Goal: Complete Application Form: Complete application form

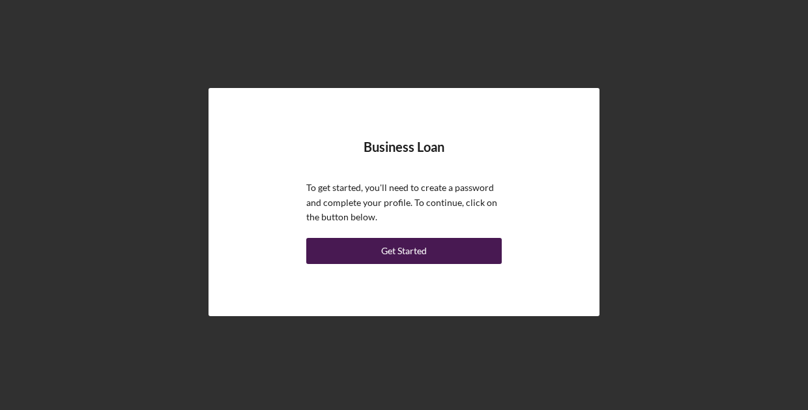
click at [405, 253] on div "Get Started" at bounding box center [404, 251] width 46 height 26
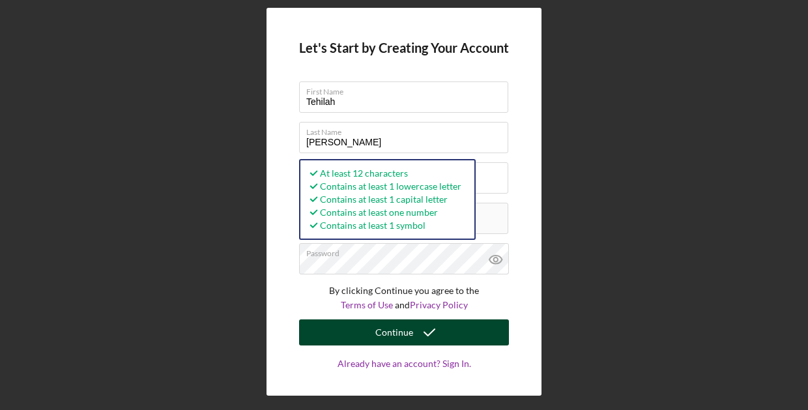
click at [456, 332] on button "Continue" at bounding box center [404, 332] width 210 height 26
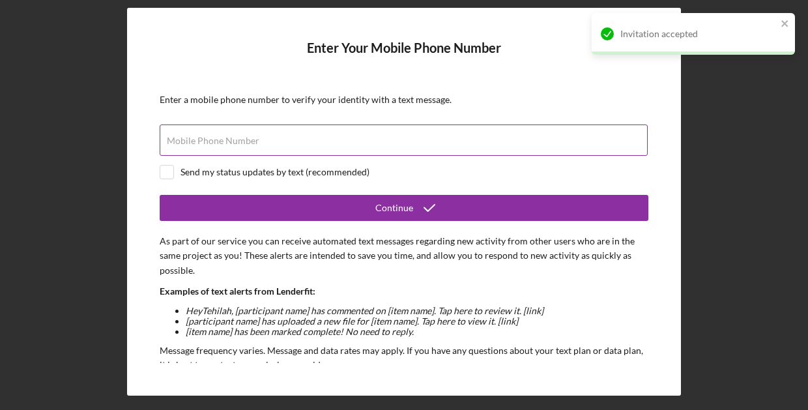
click at [329, 139] on input "Mobile Phone Number" at bounding box center [404, 139] width 488 height 31
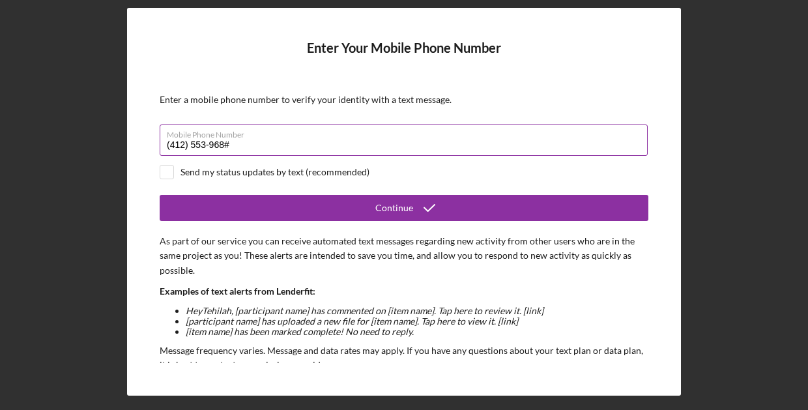
type input "[PHONE_NUMBER]"
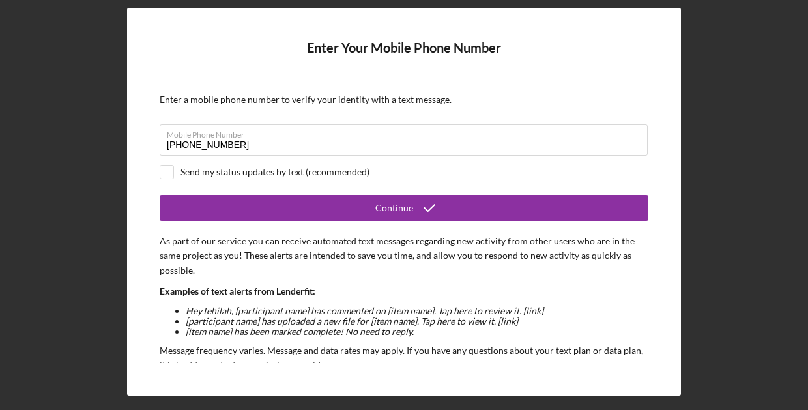
click at [222, 172] on div "Send my status updates by text (recommended)" at bounding box center [275, 172] width 189 height 10
checkbox input "true"
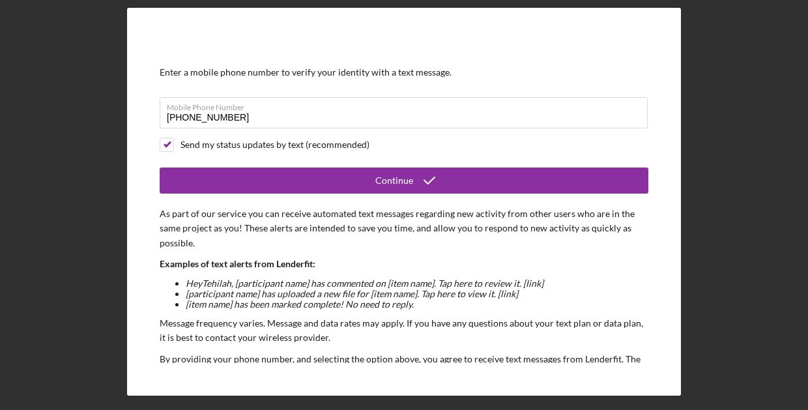
scroll to position [29, 0]
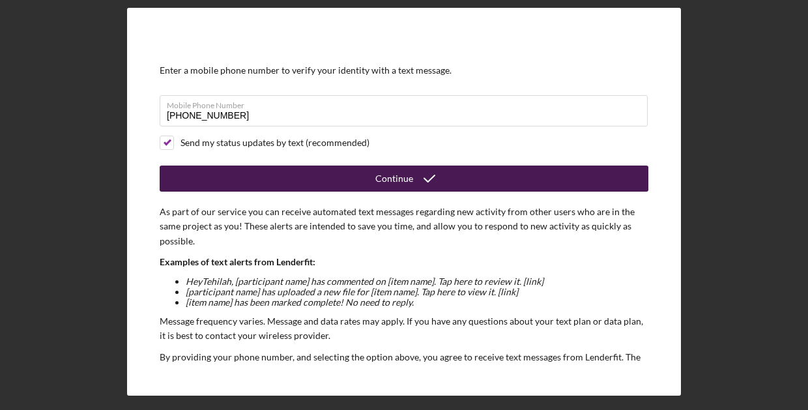
click at [286, 175] on button "Continue" at bounding box center [404, 179] width 489 height 26
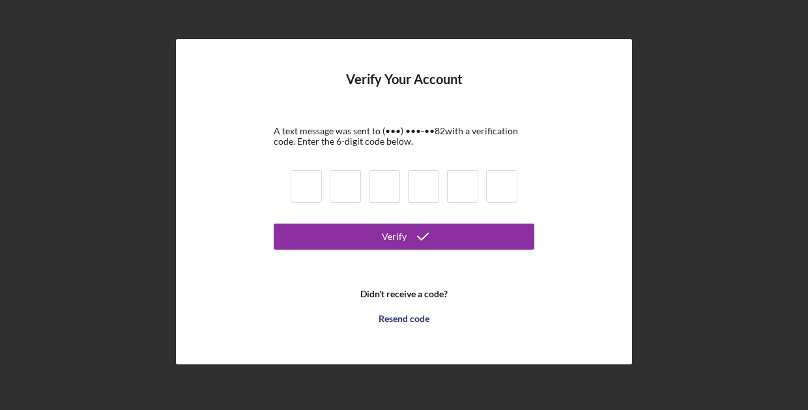
click at [304, 178] on input at bounding box center [306, 186] width 31 height 33
type input "1"
type input "4"
type input "0"
type input "3"
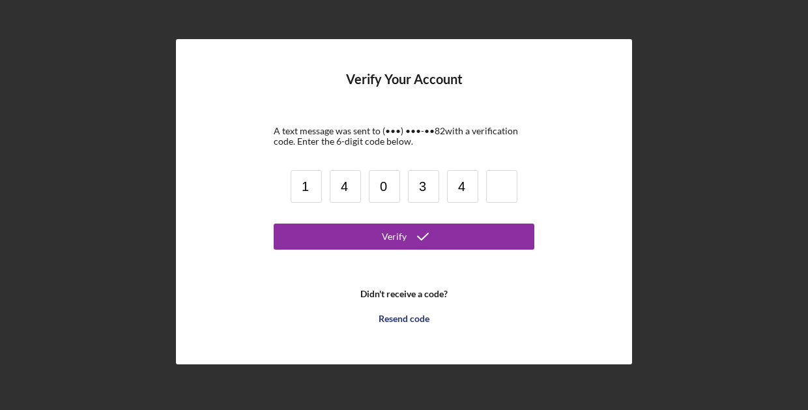
type input "4"
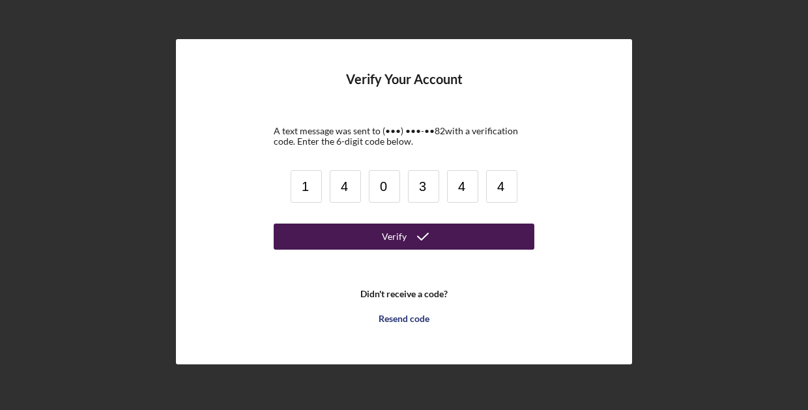
type input "4"
click at [364, 233] on button "Verify" at bounding box center [404, 237] width 261 height 26
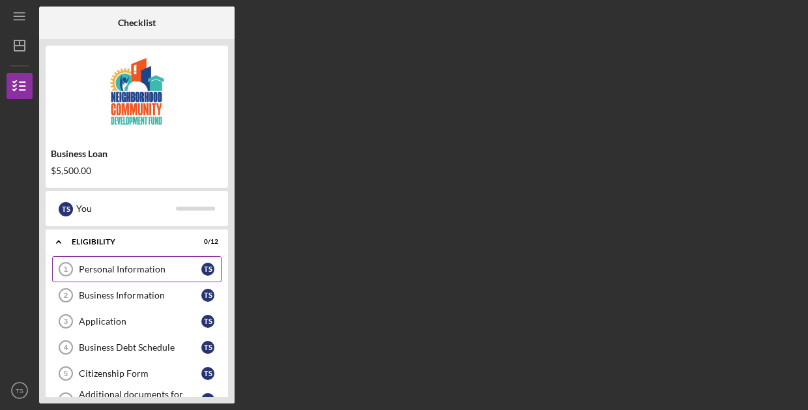
click at [113, 265] on div "Personal Information" at bounding box center [140, 269] width 123 height 10
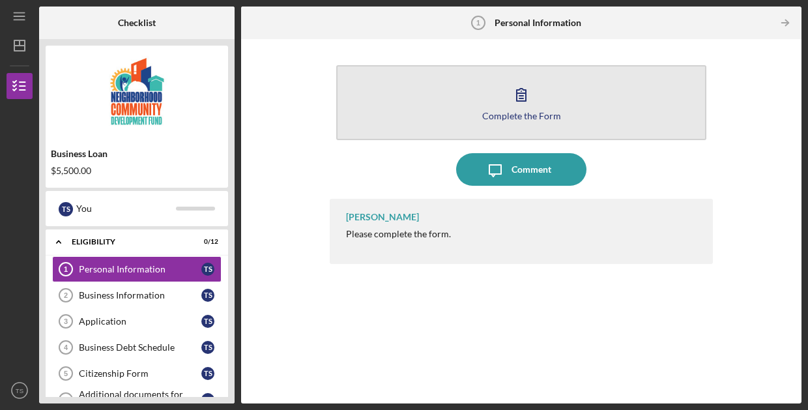
click at [499, 102] on button "Complete the Form Form" at bounding box center [521, 102] width 370 height 75
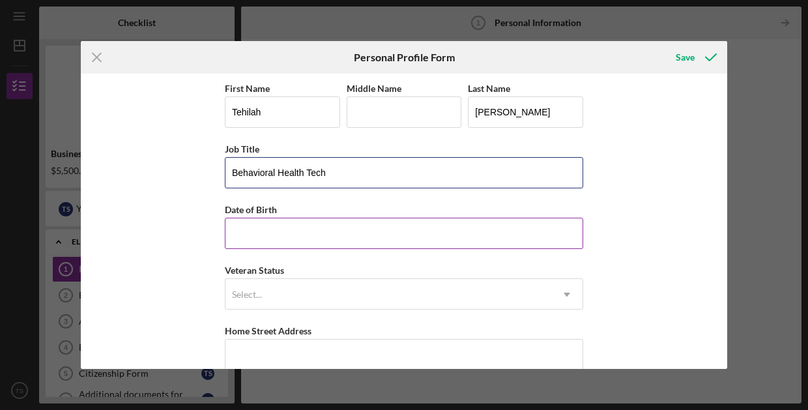
type input "Behavioral Health Tech"
type input "[DATE]"
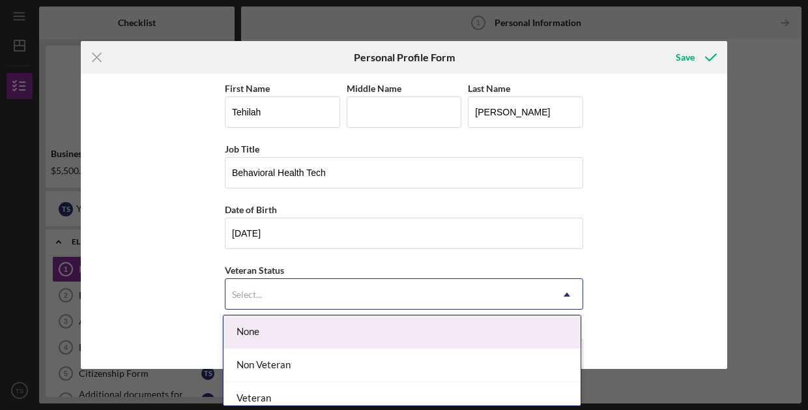
click at [324, 300] on div "Select..." at bounding box center [389, 295] width 326 height 30
click at [279, 332] on div "None" at bounding box center [402, 331] width 357 height 33
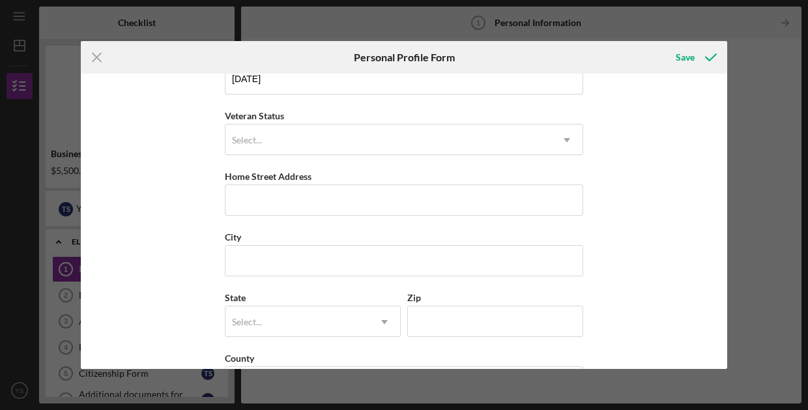
scroll to position [162, 0]
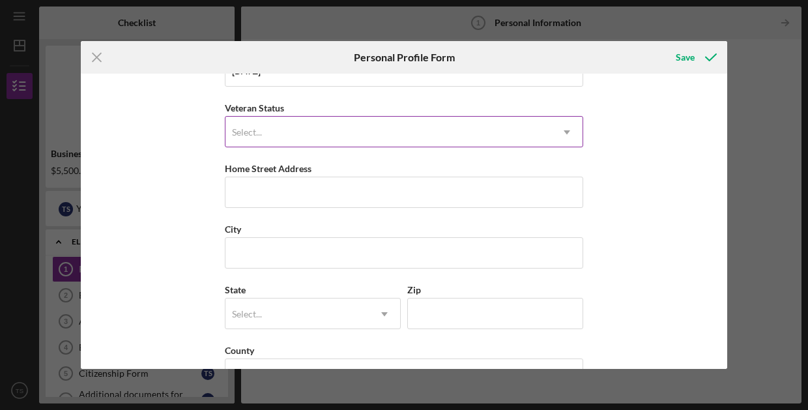
click at [272, 126] on div "Select..." at bounding box center [389, 132] width 326 height 30
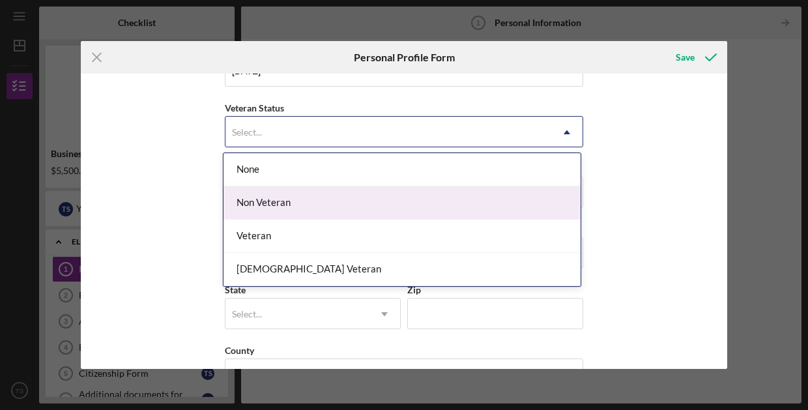
click at [185, 187] on div "First Name [PERSON_NAME] Middle Name Last Name [PERSON_NAME] Job Title Behavior…" at bounding box center [404, 221] width 647 height 295
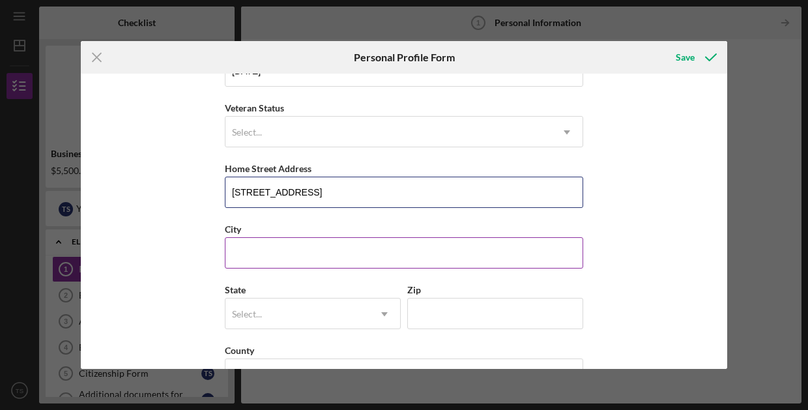
type input "[STREET_ADDRESS]"
type input "[GEOGRAPHIC_DATA]"
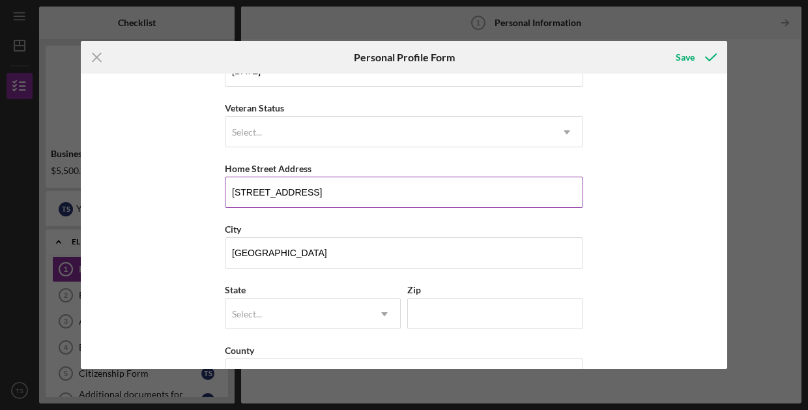
click at [330, 191] on input "[STREET_ADDRESS]" at bounding box center [404, 192] width 359 height 31
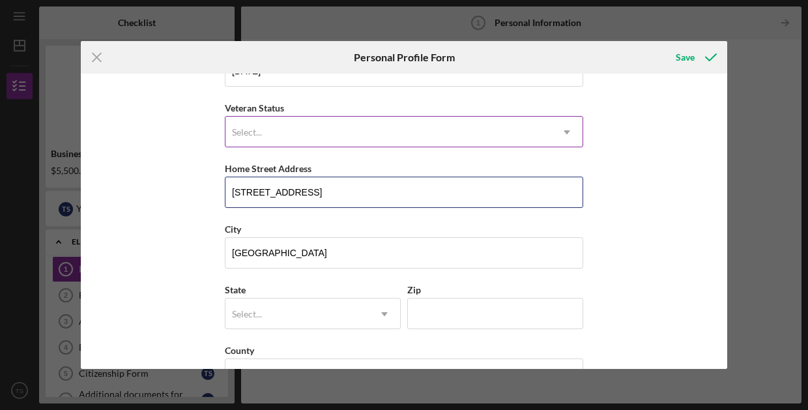
type input "[STREET_ADDRESS]"
click at [297, 130] on div "Select..." at bounding box center [389, 132] width 326 height 30
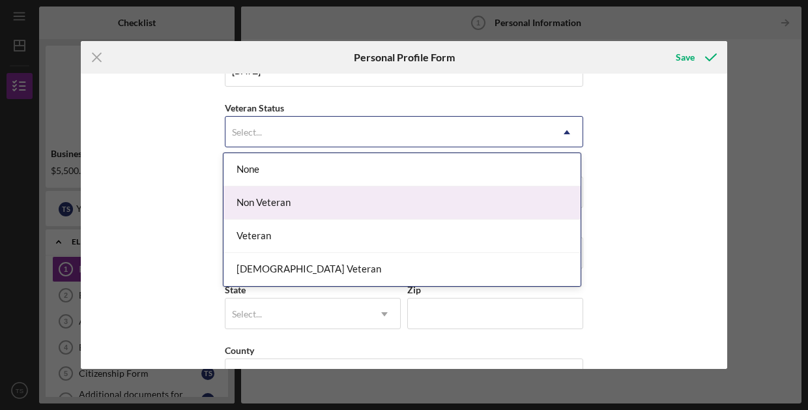
click at [305, 200] on div "Non Veteran" at bounding box center [402, 202] width 357 height 33
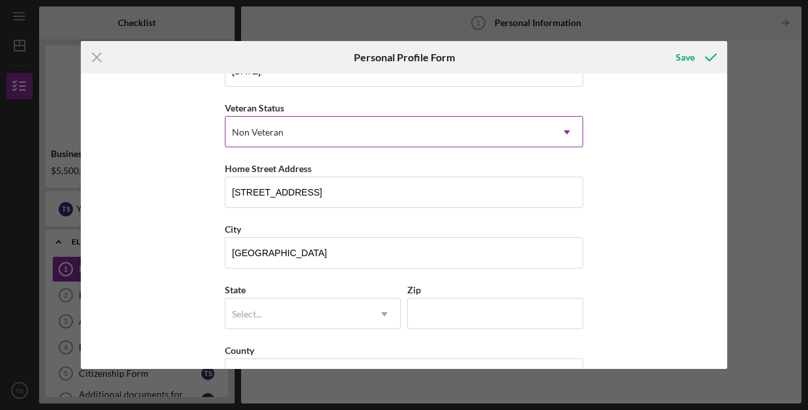
click at [252, 116] on div "Non Veteran Icon/Dropdown Arrow" at bounding box center [404, 131] width 359 height 31
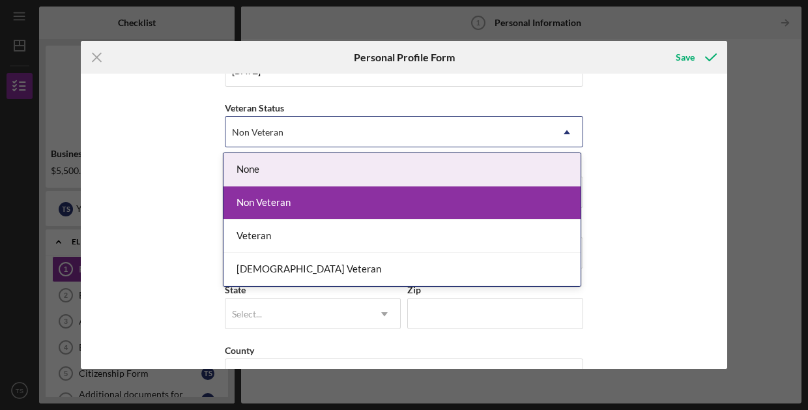
click at [130, 153] on div "First Name [PERSON_NAME] Middle Name Last Name [PERSON_NAME] Job Title Behavior…" at bounding box center [404, 221] width 647 height 295
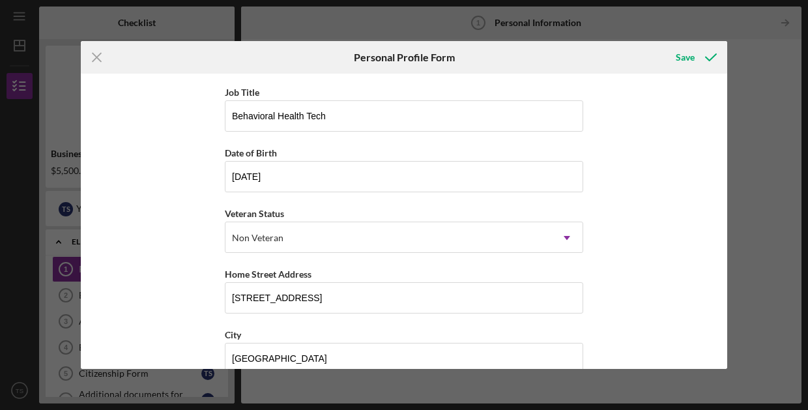
scroll to position [59, 0]
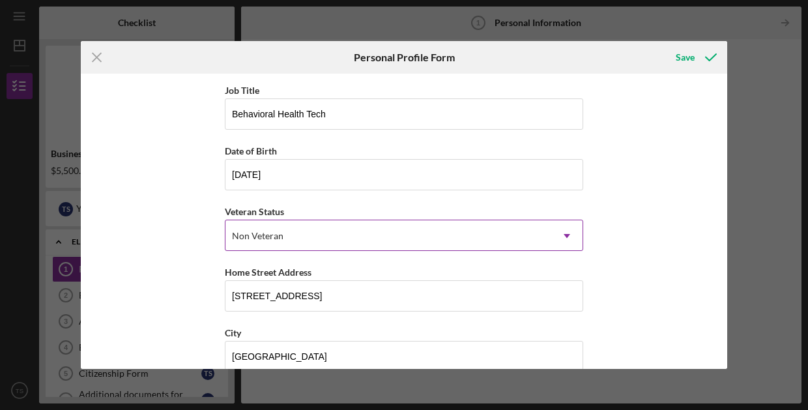
click at [247, 232] on div "Non Veteran" at bounding box center [257, 236] width 51 height 10
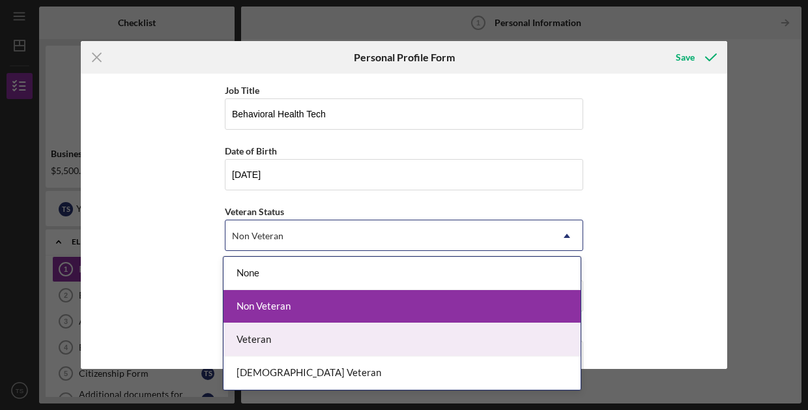
click at [132, 246] on div "First Name [PERSON_NAME] Middle Name Last Name [PERSON_NAME] Job Title Behavior…" at bounding box center [404, 221] width 647 height 295
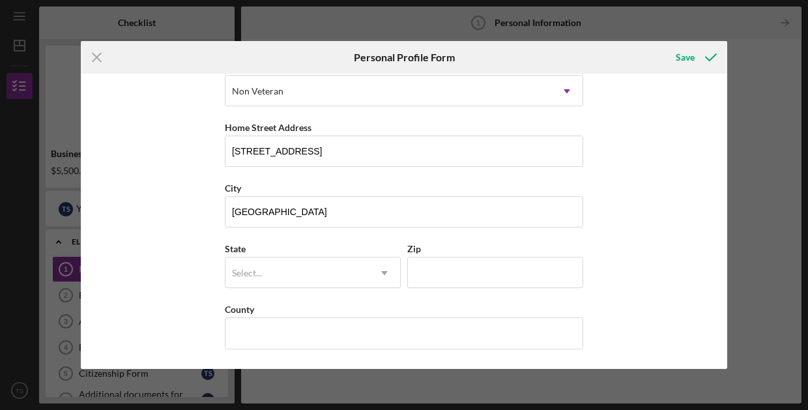
scroll to position [203, 0]
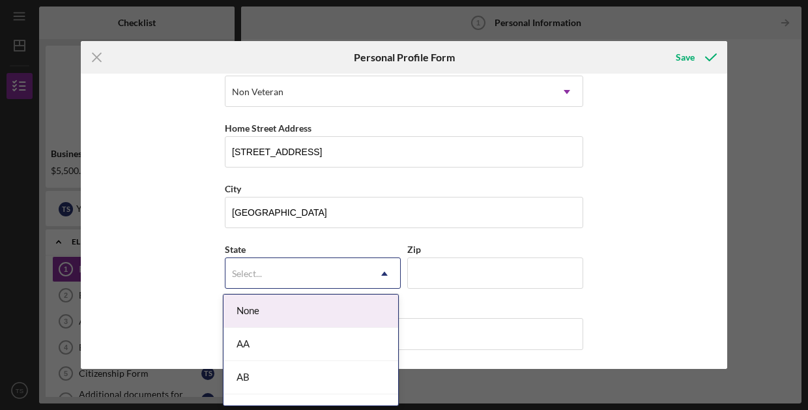
click at [296, 274] on div "Select..." at bounding box center [297, 274] width 143 height 30
type input "PA"
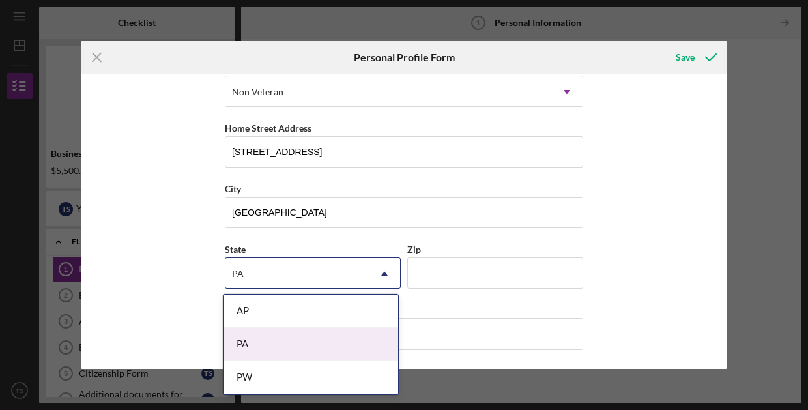
click at [248, 351] on div "PA" at bounding box center [311, 344] width 175 height 33
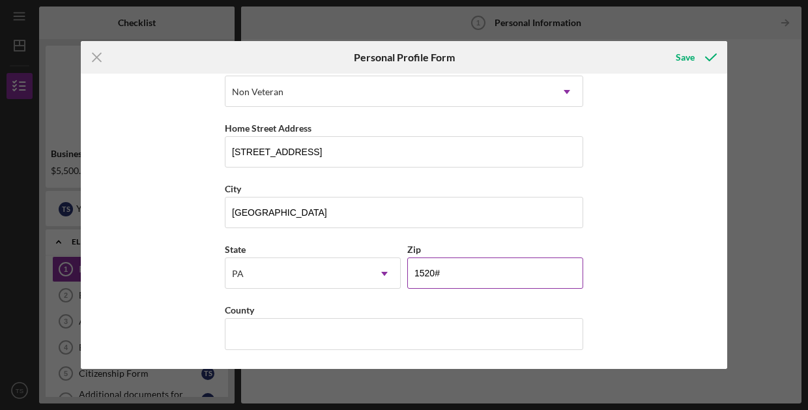
type input "15206"
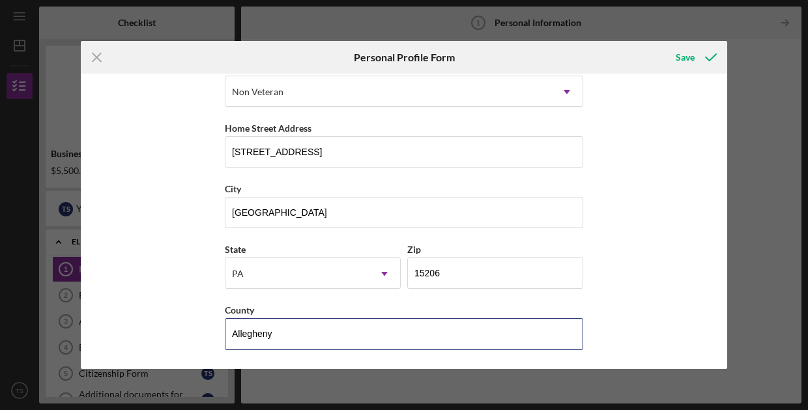
type input "Allegheny"
click at [153, 245] on div "First Name Tehilah Middle Name Last Name [PERSON_NAME] Job Title Behavioral Hea…" at bounding box center [404, 221] width 647 height 295
click at [692, 57] on div "Save" at bounding box center [685, 57] width 19 height 26
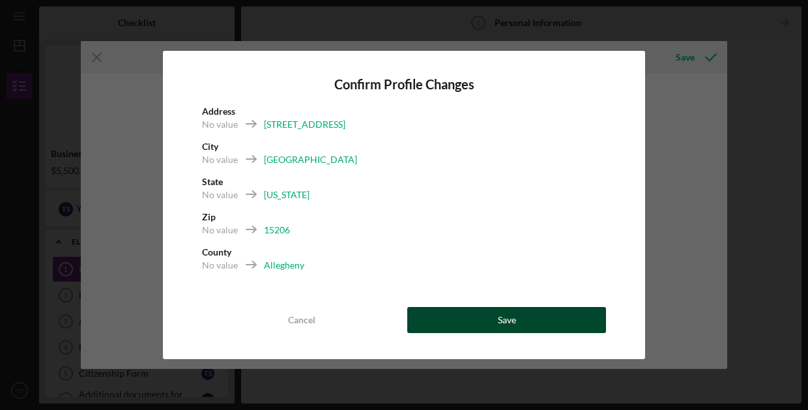
click at [531, 323] on button "Save" at bounding box center [506, 320] width 199 height 26
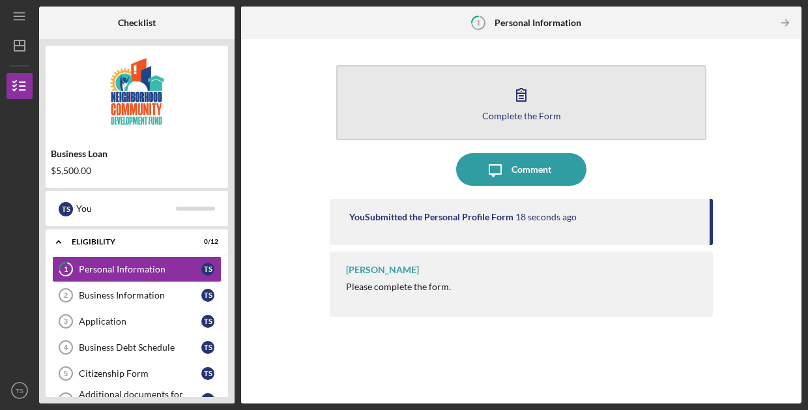
click at [518, 115] on div "Complete the Form" at bounding box center [521, 116] width 79 height 10
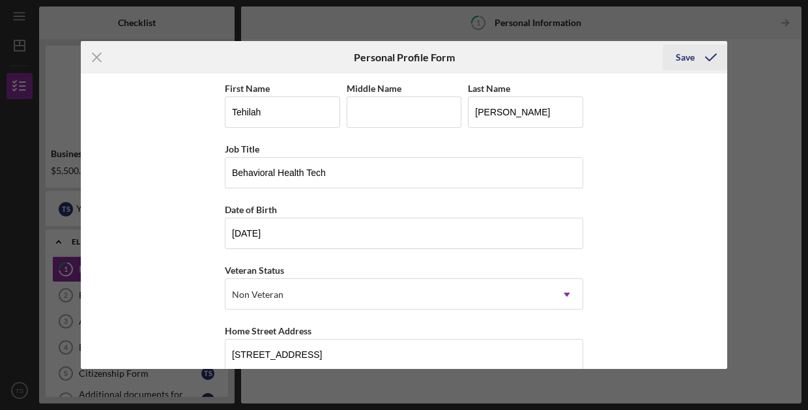
click at [699, 57] on icon "submit" at bounding box center [711, 57] width 33 height 33
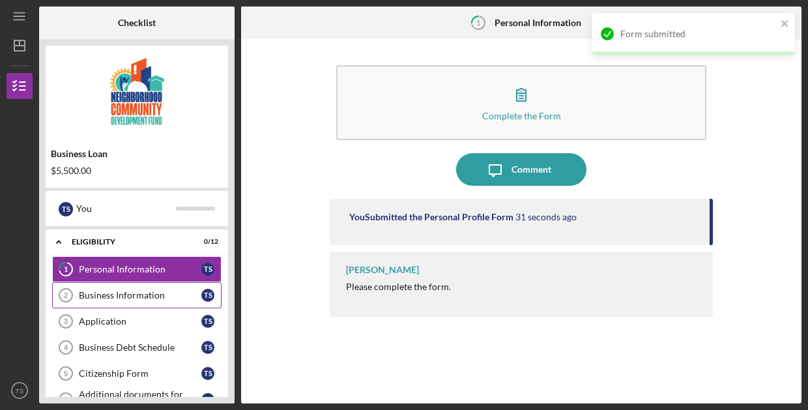
click at [121, 304] on link "Business Information 2 Business Information T S" at bounding box center [136, 295] width 169 height 26
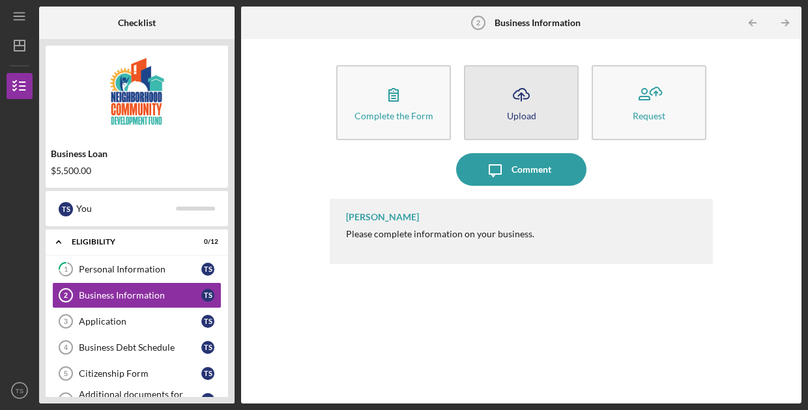
click at [502, 98] on button "Icon/Upload Upload" at bounding box center [521, 102] width 115 height 75
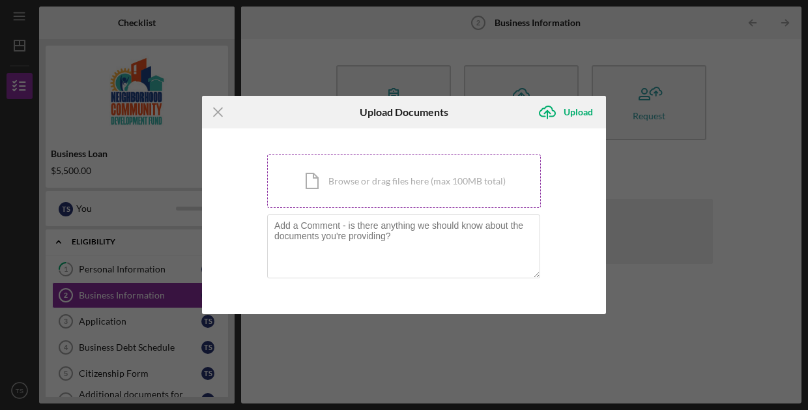
click at [386, 184] on div "Icon/Document Browse or drag files here (max 100MB total) Tap to choose files o…" at bounding box center [404, 180] width 274 height 53
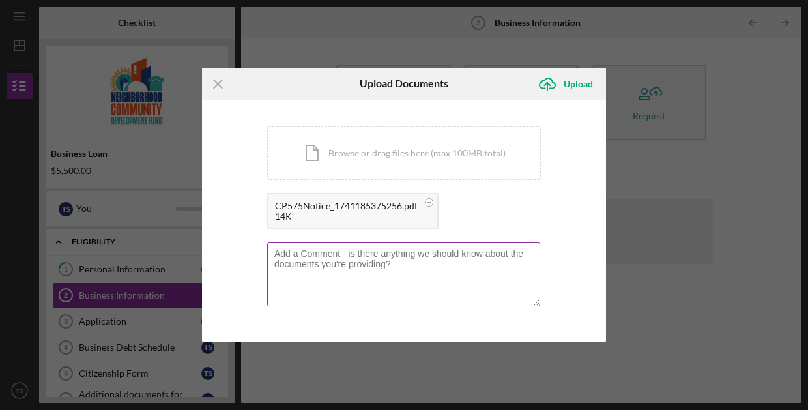
click at [434, 248] on div at bounding box center [404, 275] width 274 height 66
type textarea "EIN"
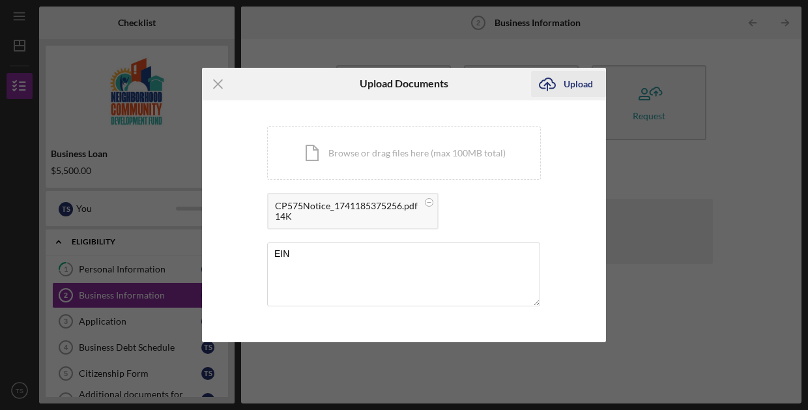
click at [552, 90] on icon "Icon/Upload" at bounding box center [547, 84] width 33 height 33
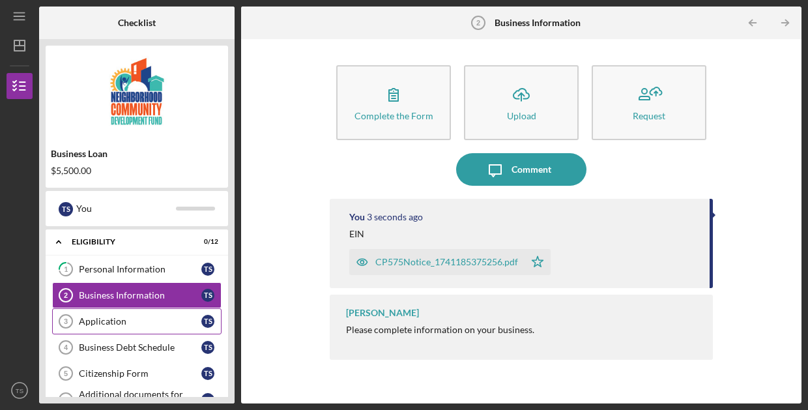
click at [132, 317] on div "Application" at bounding box center [140, 321] width 123 height 10
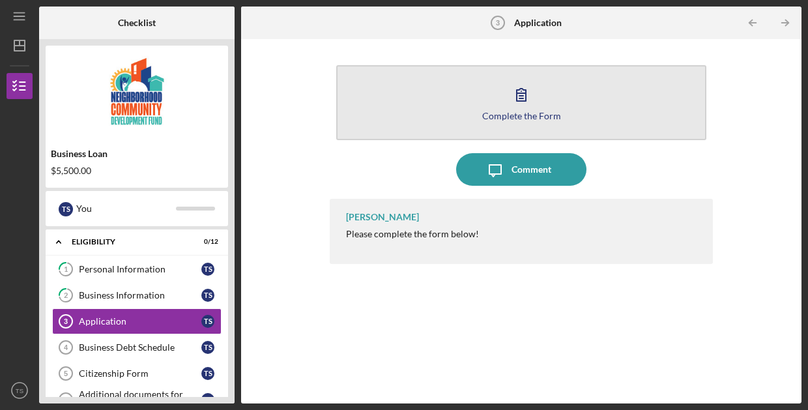
click at [504, 111] on div "Complete the Form" at bounding box center [521, 116] width 79 height 10
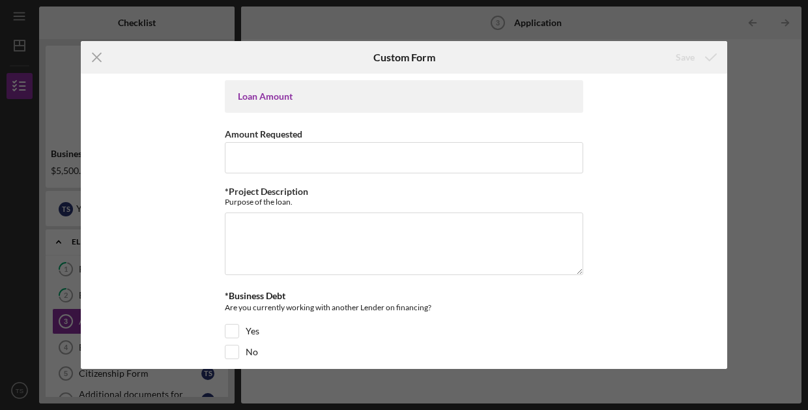
scroll to position [3, 0]
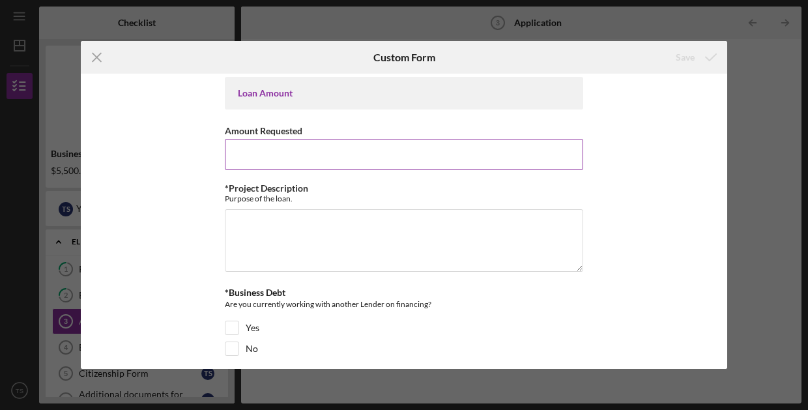
click at [294, 161] on input "Amount Requested" at bounding box center [404, 154] width 359 height 31
type input "$5,500"
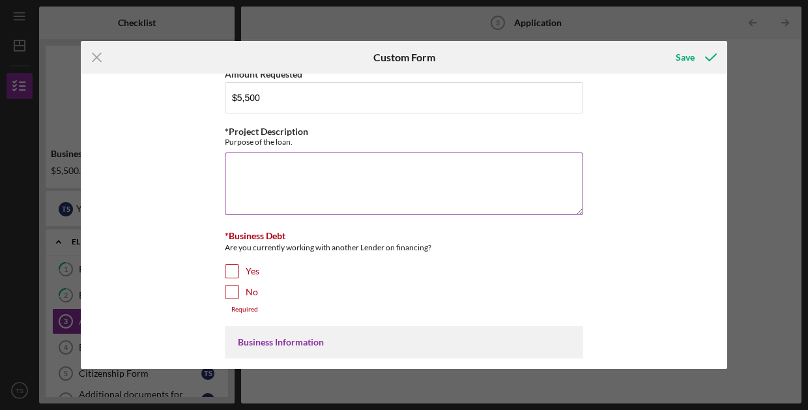
click at [299, 161] on textarea "*Project Description" at bounding box center [404, 184] width 359 height 63
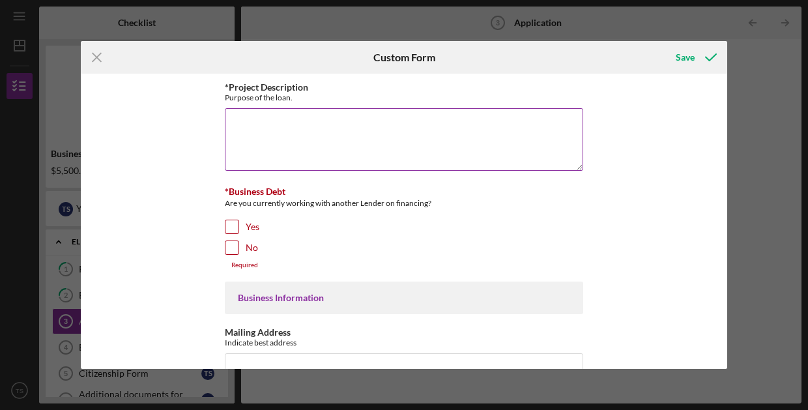
scroll to position [105, 0]
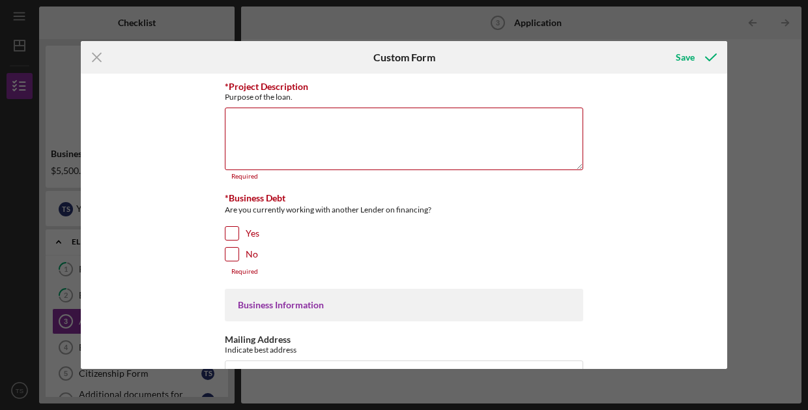
click at [231, 244] on div "*Business Debt Are you currently working with another Lender on financing? Yes …" at bounding box center [404, 234] width 359 height 83
click at [227, 260] on div at bounding box center [232, 254] width 14 height 14
click at [231, 253] on input "No" at bounding box center [232, 254] width 13 height 13
checkbox input "true"
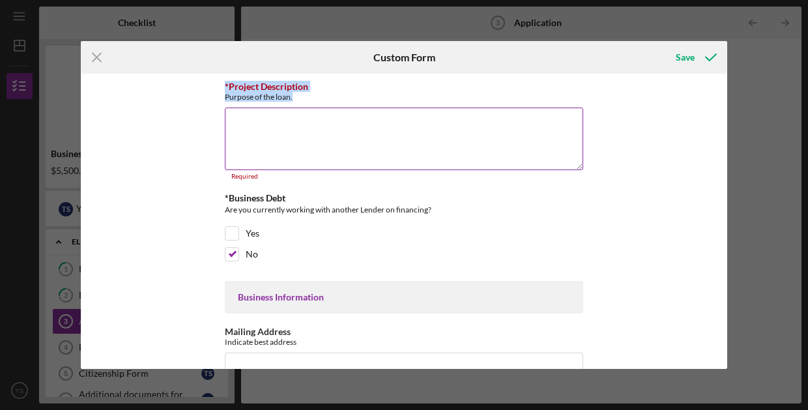
drag, startPoint x: 302, startPoint y: 100, endPoint x: 223, endPoint y: 89, distance: 79.6
click at [225, 89] on div "*Project Description Purpose of the loan." at bounding box center [404, 91] width 359 height 20
copy div "*Project Description Purpose of the loan."
click at [281, 126] on textarea "*Project Description" at bounding box center [404, 139] width 359 height 63
paste textarea "Lor ipsumdo si amet cons ad el seddoei tempor incidid utl Etdo Magna Aliquaen, …"
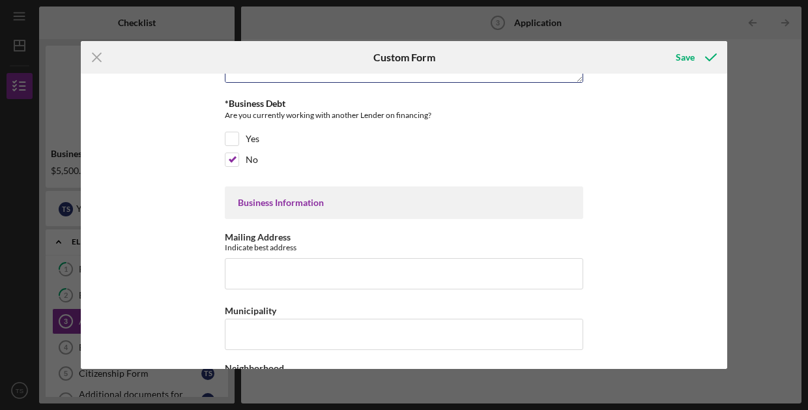
scroll to position [201, 0]
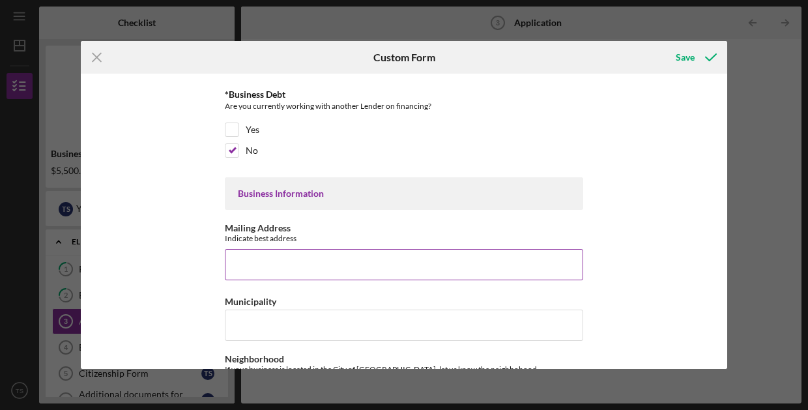
type textarea "Lor ipsumdo si amet cons ad el seddoei tempor incidid utl Etdo Magna Aliquaen, …"
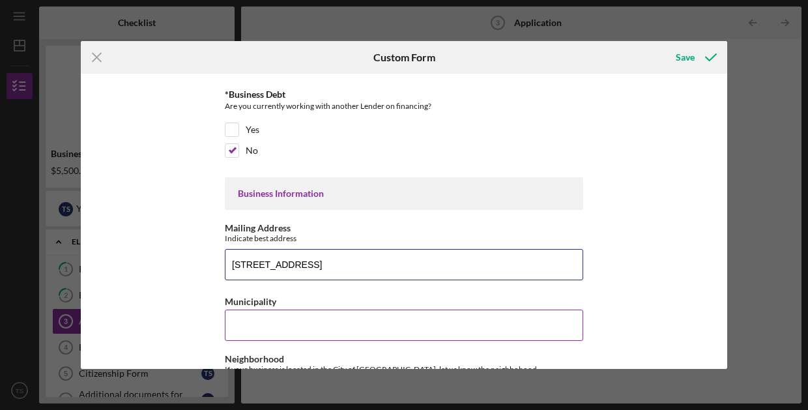
type input "[STREET_ADDRESS]"
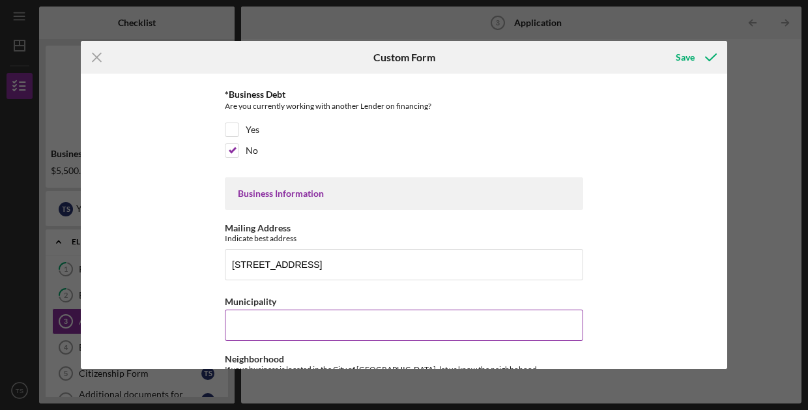
click at [233, 318] on input "Municipality" at bounding box center [404, 325] width 359 height 31
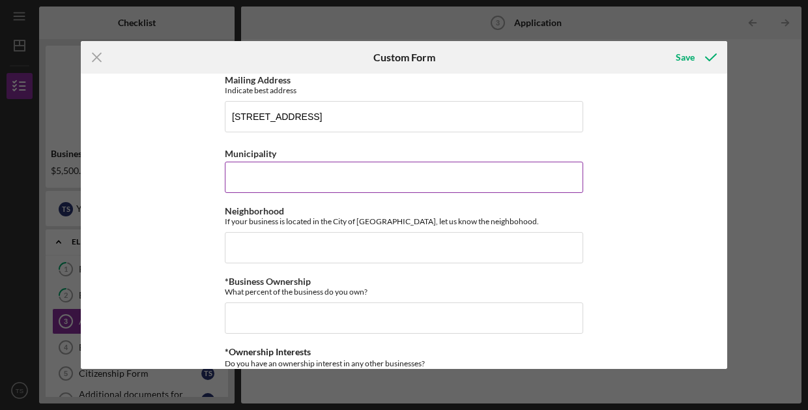
scroll to position [344, 0]
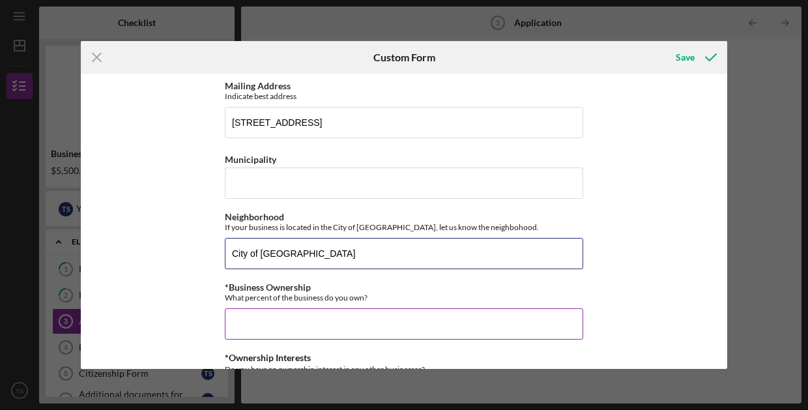
type input "City of [GEOGRAPHIC_DATA]"
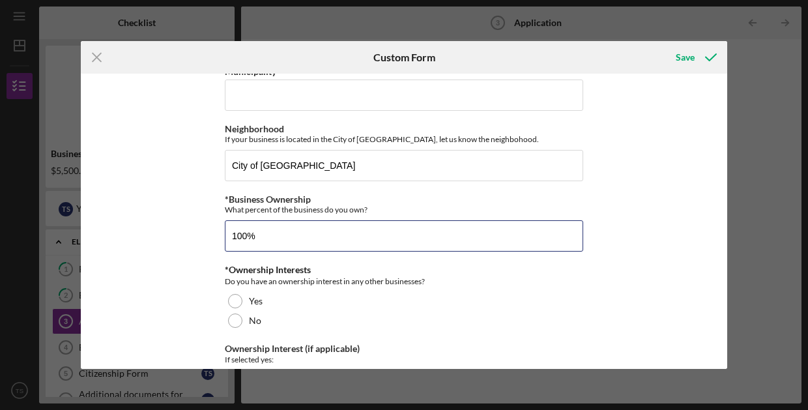
scroll to position [433, 0]
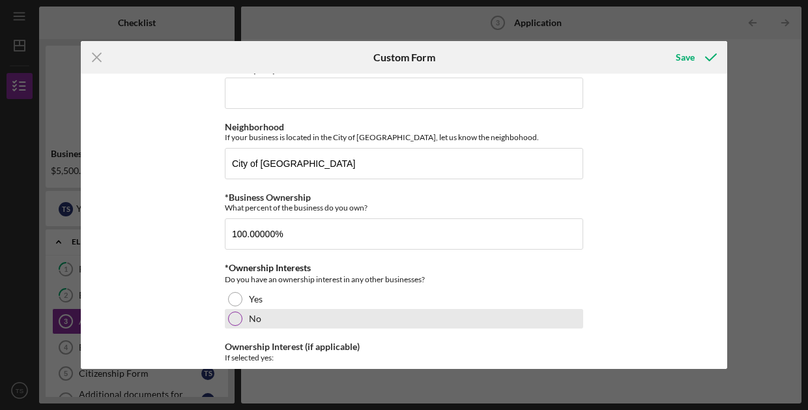
click at [242, 323] on div "No" at bounding box center [404, 319] width 359 height 20
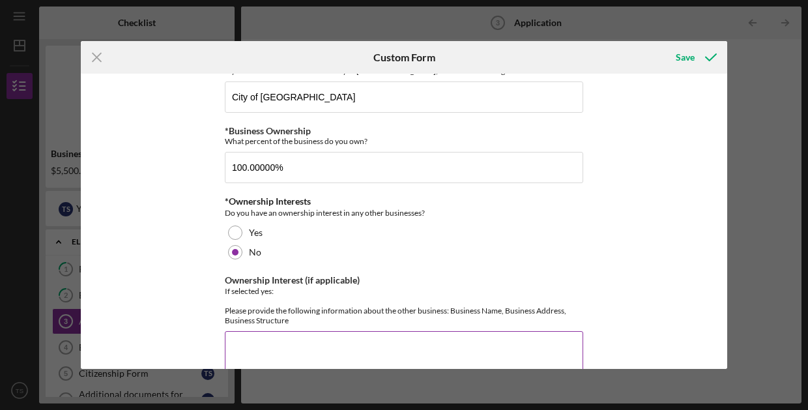
scroll to position [413, 0]
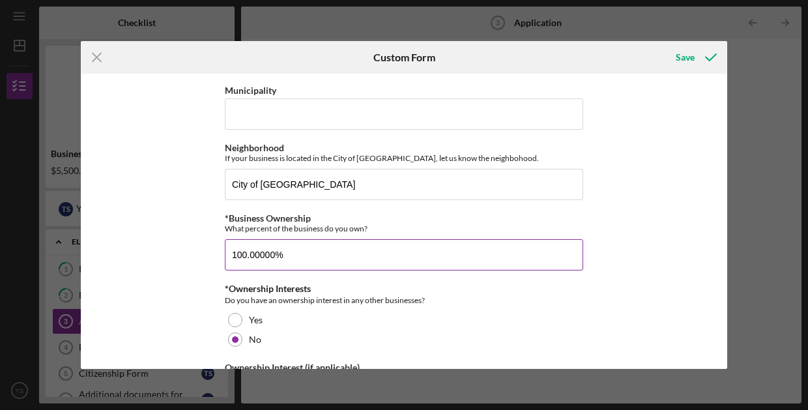
click at [272, 254] on input "100.00000%" at bounding box center [404, 254] width 359 height 31
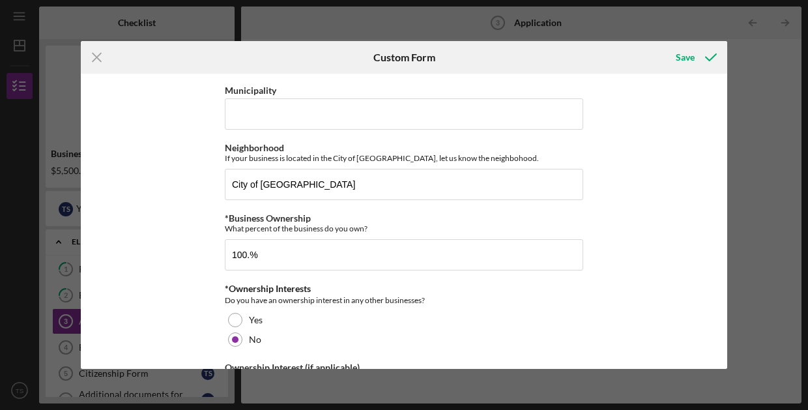
type input "100.00000%"
click at [156, 251] on div "Loan Amount Amount Requested $5,500 *Project Description Purpose of the loan. *…" at bounding box center [404, 221] width 647 height 295
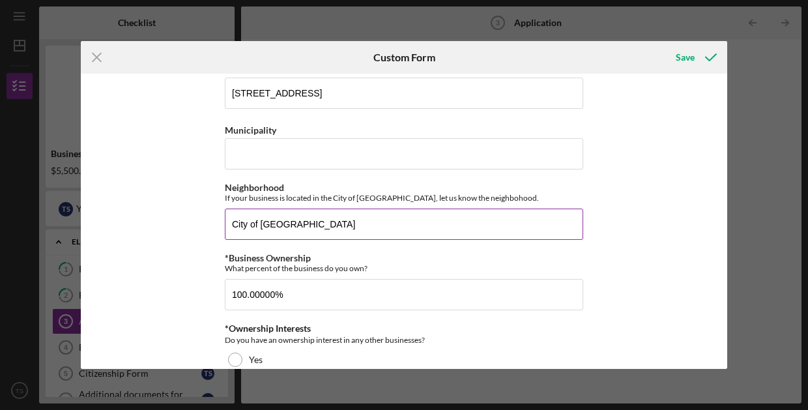
scroll to position [372, 0]
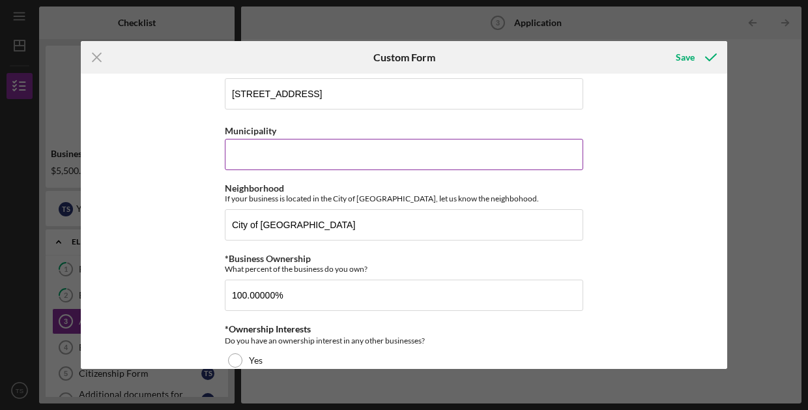
click at [258, 153] on input "Municipality" at bounding box center [404, 154] width 359 height 31
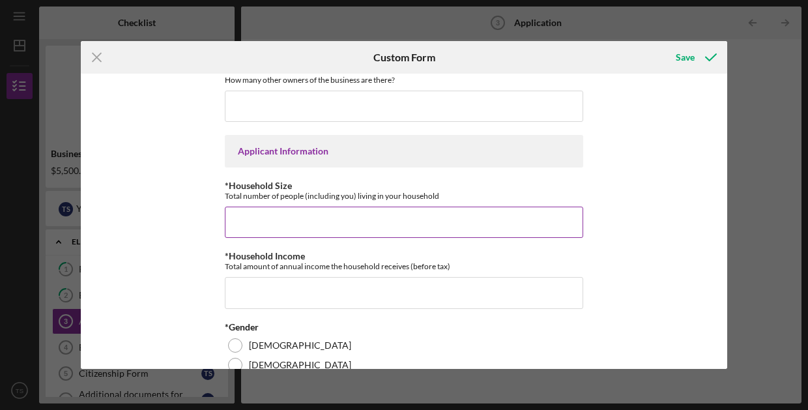
scroll to position [853, 0]
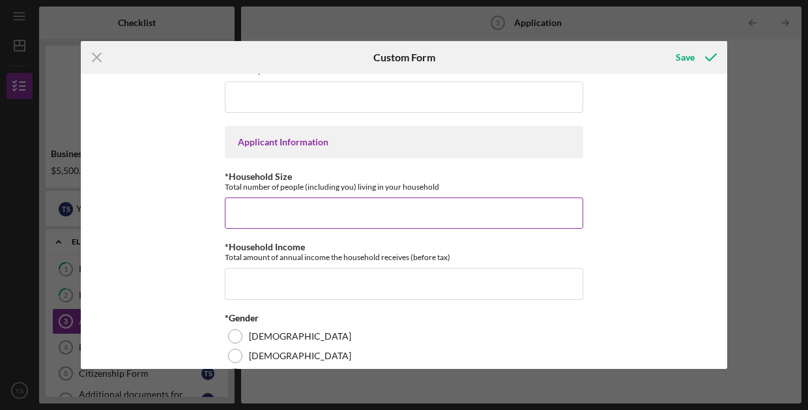
click at [292, 221] on input "*Household Size" at bounding box center [404, 213] width 359 height 31
type input "1"
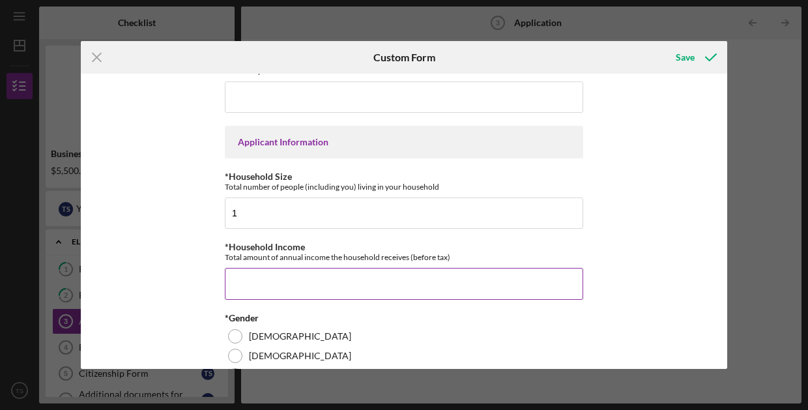
click at [289, 299] on input "*Household Income" at bounding box center [404, 283] width 359 height 31
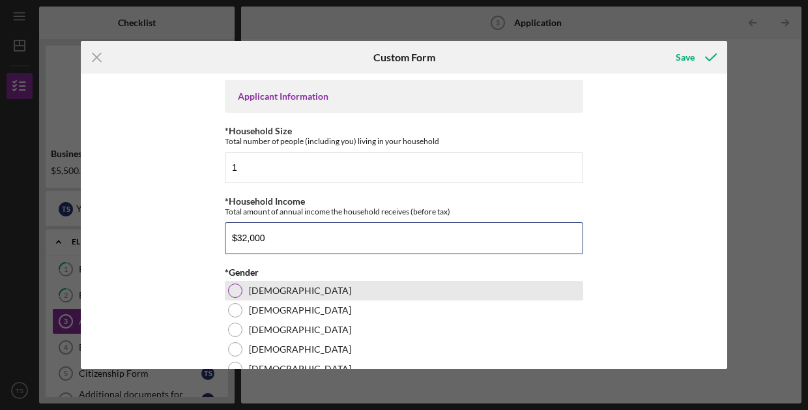
scroll to position [900, 0]
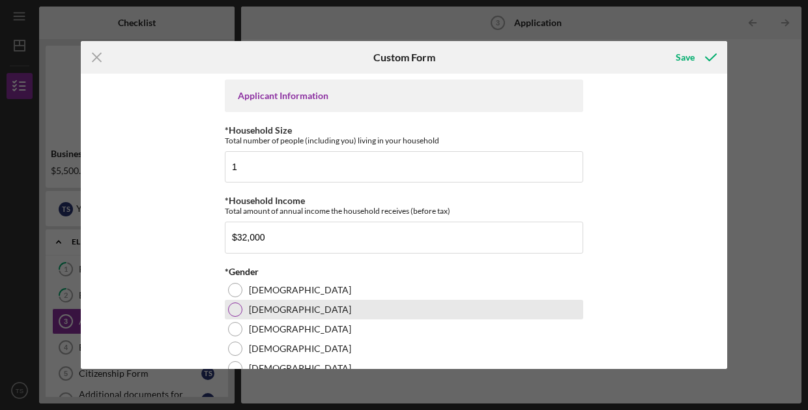
click at [254, 315] on label "[DEMOGRAPHIC_DATA]" at bounding box center [300, 309] width 102 height 10
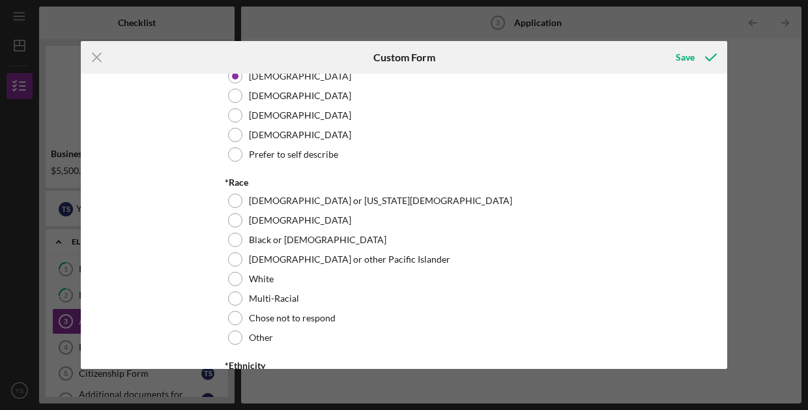
scroll to position [1049, 0]
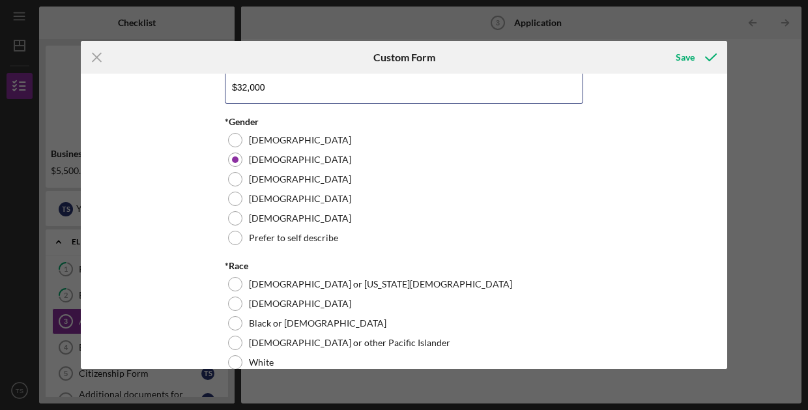
drag, startPoint x: 269, startPoint y: 103, endPoint x: 194, endPoint y: 107, distance: 75.1
click at [194, 107] on div "Loan Amount Amount Requested $5,500 *Project Description Purpose of the loan. *…" at bounding box center [404, 221] width 647 height 295
drag, startPoint x: 268, startPoint y: 105, endPoint x: 203, endPoint y: 105, distance: 64.5
click at [203, 105] on div "Loan Amount Amount Requested $5,500 *Project Description Purpose of the loan. *…" at bounding box center [404, 221] width 647 height 295
type input "$34,000"
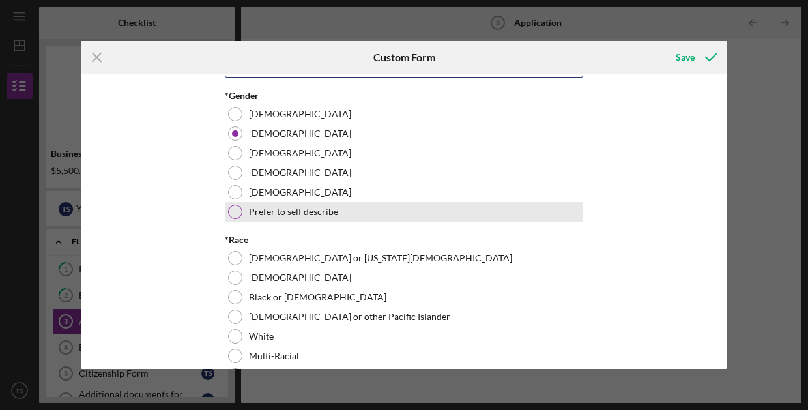
scroll to position [1078, 0]
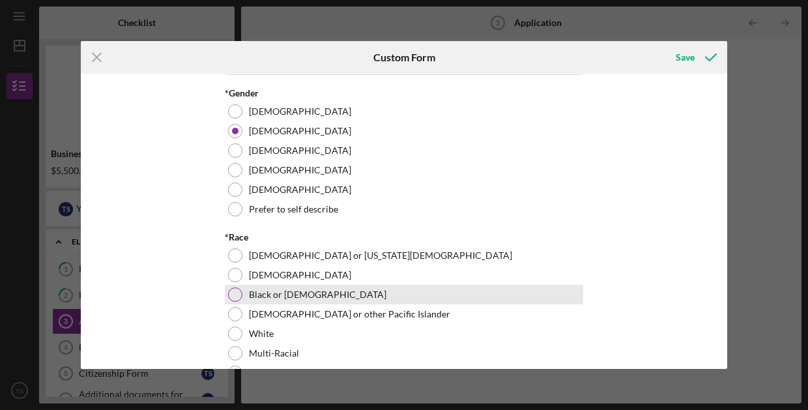
click at [235, 302] on div at bounding box center [235, 294] width 14 height 14
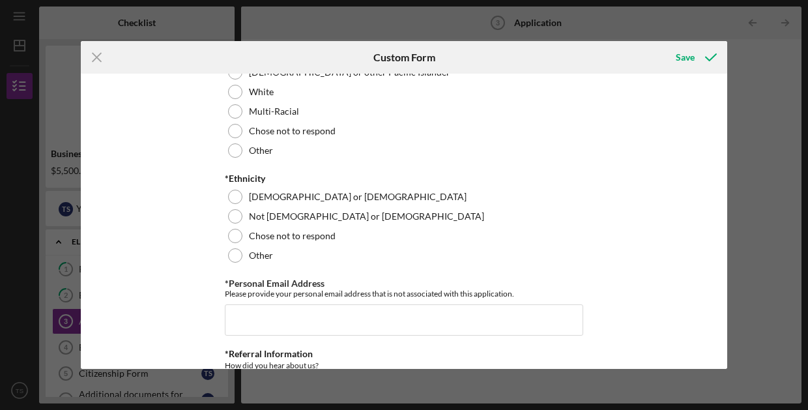
scroll to position [1319, 0]
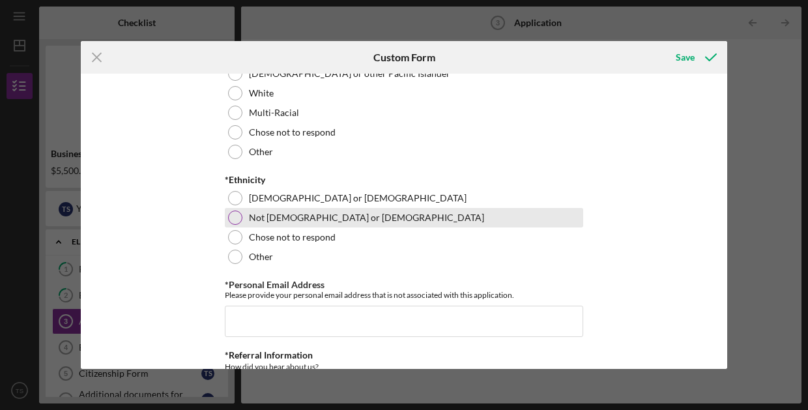
click at [228, 225] on div at bounding box center [235, 218] width 14 height 14
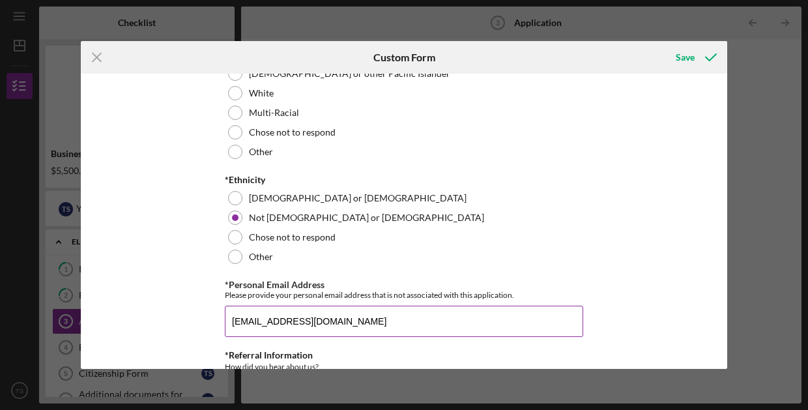
click at [260, 337] on input "[EMAIL_ADDRESS][DOMAIN_NAME]" at bounding box center [404, 321] width 359 height 31
drag, startPoint x: 323, startPoint y: 340, endPoint x: 304, endPoint y: 340, distance: 19.6
click at [304, 337] on input "[EMAIL_ADDRESS][DOMAIN_NAME]" at bounding box center [404, 321] width 359 height 31
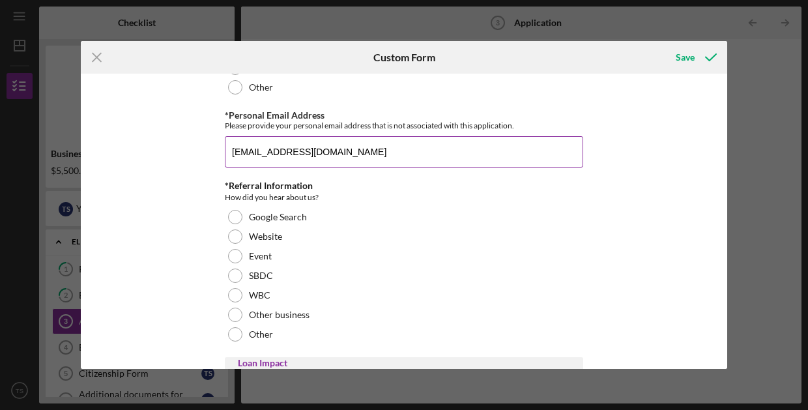
scroll to position [1487, 0]
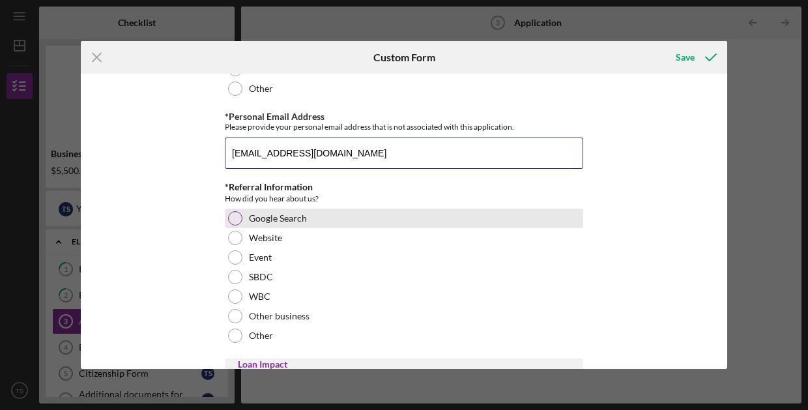
type input "[EMAIL_ADDRESS][DOMAIN_NAME]"
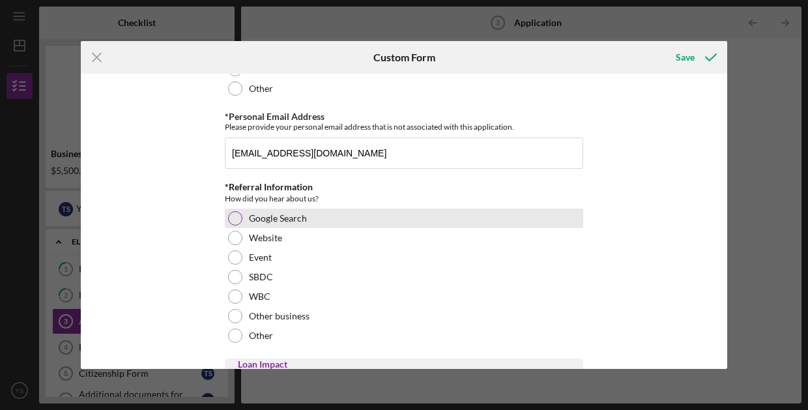
click at [239, 226] on div at bounding box center [235, 218] width 14 height 14
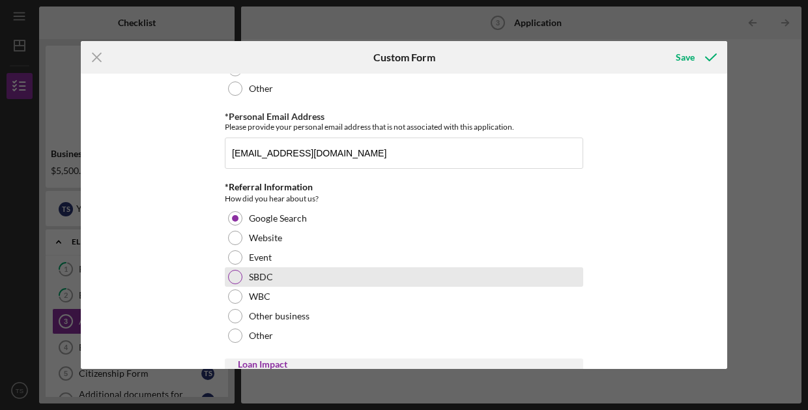
click at [235, 284] on div at bounding box center [235, 277] width 14 height 14
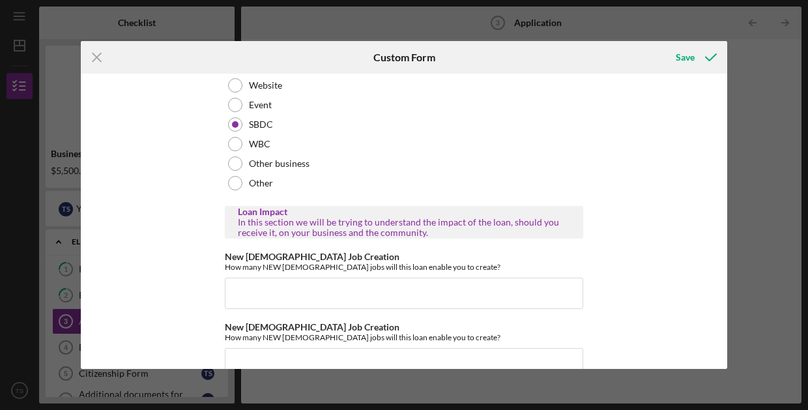
scroll to position [1637, 0]
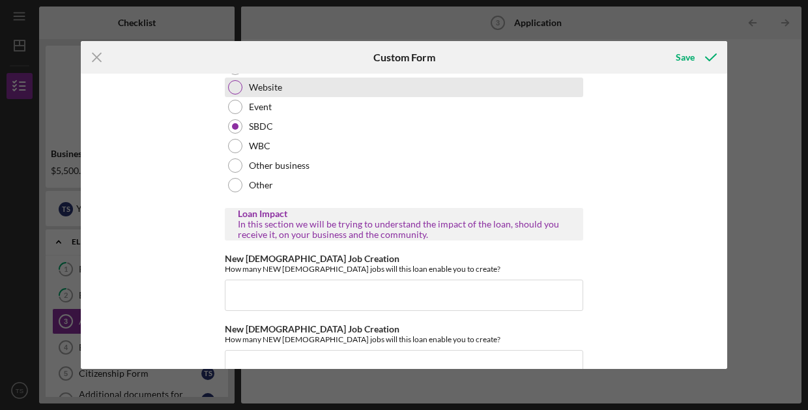
click at [235, 95] on div at bounding box center [235, 87] width 14 height 14
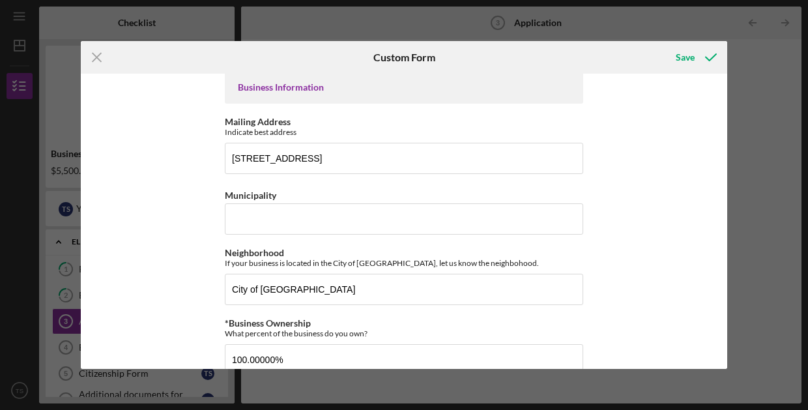
scroll to position [307, 0]
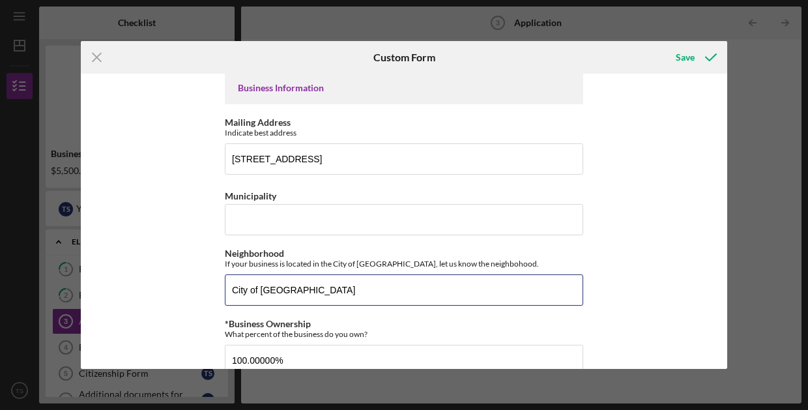
drag, startPoint x: 312, startPoint y: 295, endPoint x: 214, endPoint y: 281, distance: 99.4
click at [214, 281] on div "Loan Amount Amount Requested $5,500 *Project Description Purpose of the loan. *…" at bounding box center [404, 221] width 647 height 295
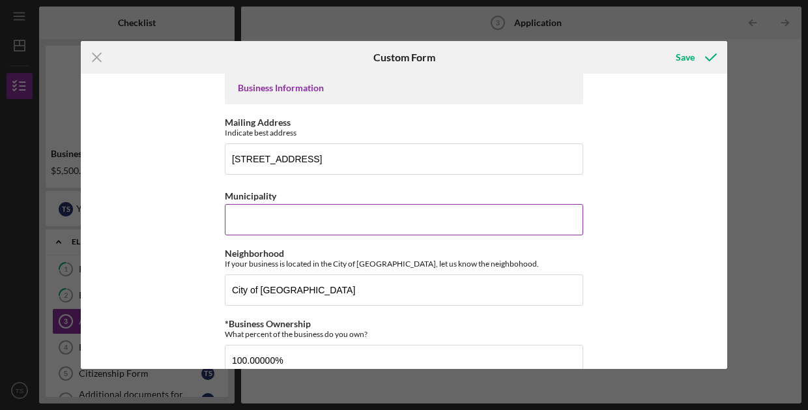
click at [264, 218] on input "Municipality" at bounding box center [404, 219] width 359 height 31
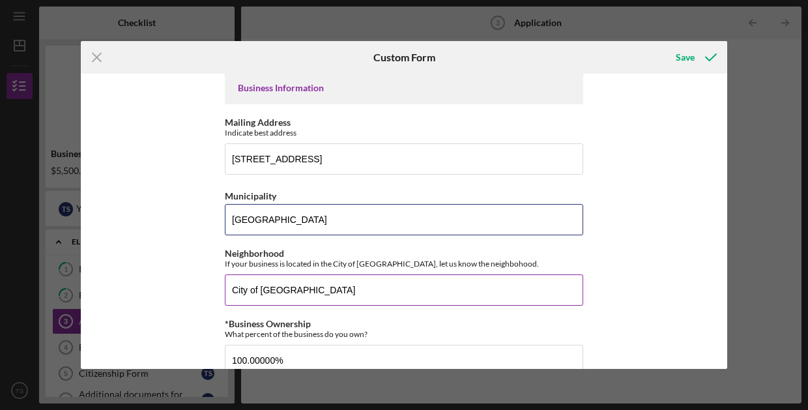
type input "[GEOGRAPHIC_DATA]"
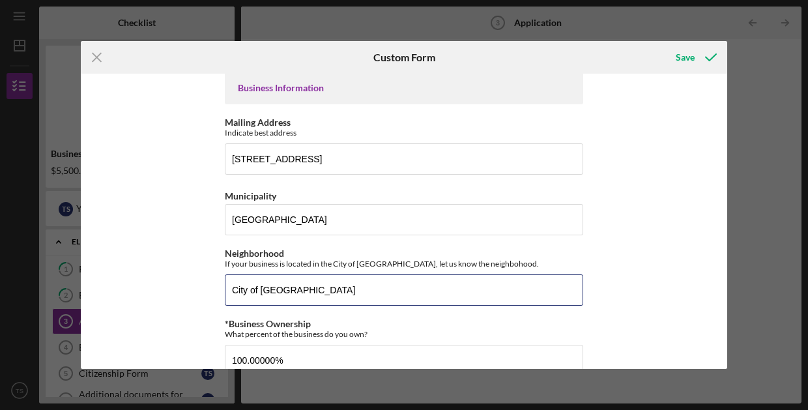
drag, startPoint x: 323, startPoint y: 288, endPoint x: 196, endPoint y: 274, distance: 127.9
click at [196, 274] on div "Loan Amount Amount Requested $5,500 *Project Description Purpose of the loan. *…" at bounding box center [404, 221] width 647 height 295
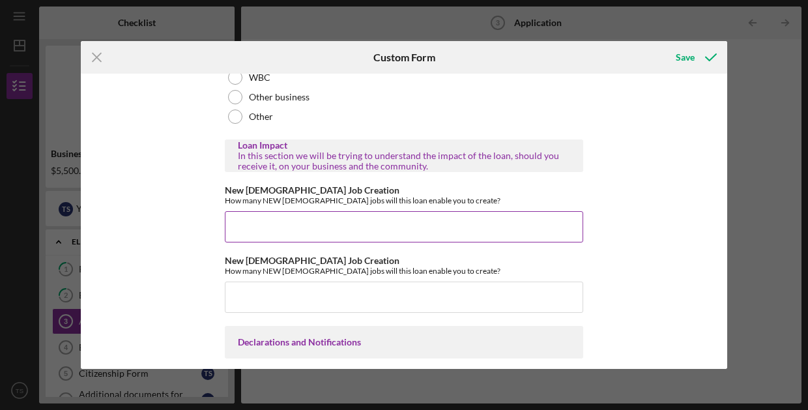
scroll to position [1695, 0]
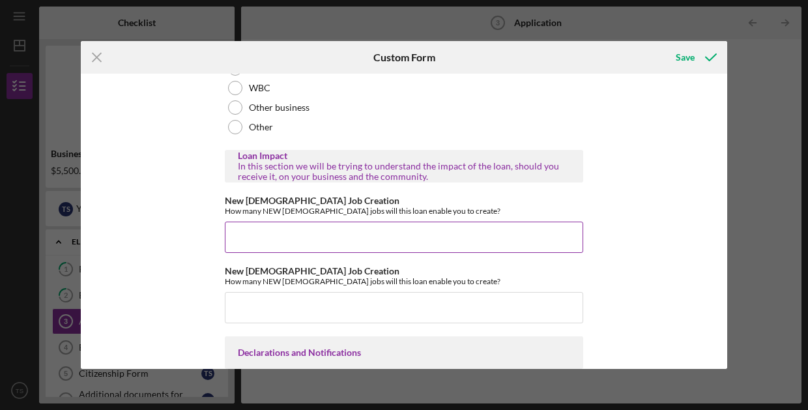
type input "[GEOGRAPHIC_DATA]"
click at [263, 253] on input "New [DEMOGRAPHIC_DATA] Job Creation" at bounding box center [404, 237] width 359 height 31
type input "3"
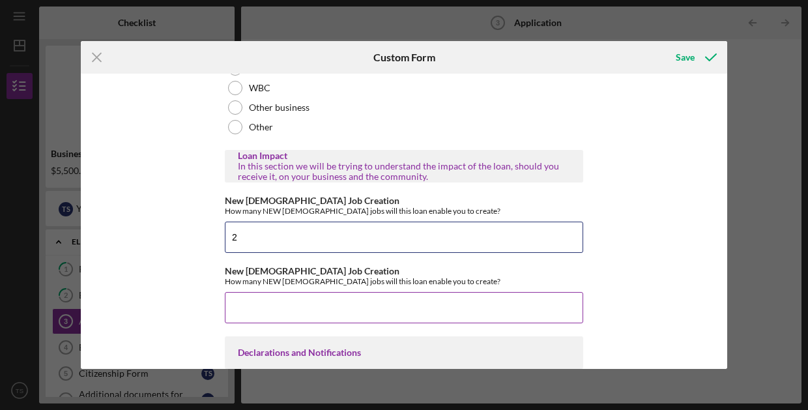
type input "2"
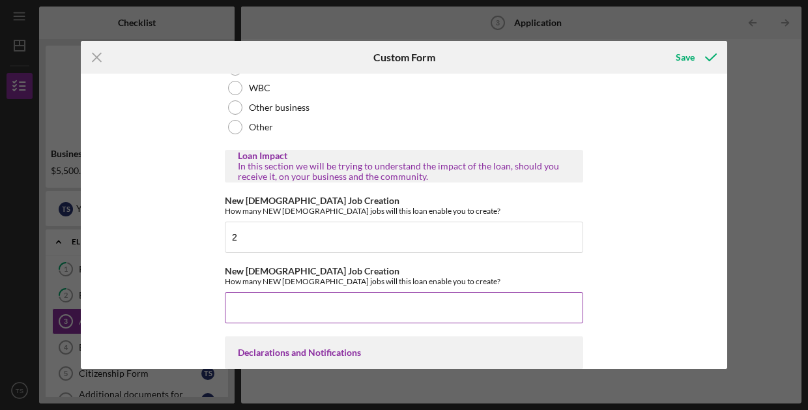
click at [284, 322] on input "New [DEMOGRAPHIC_DATA] Job Creation" at bounding box center [404, 307] width 359 height 31
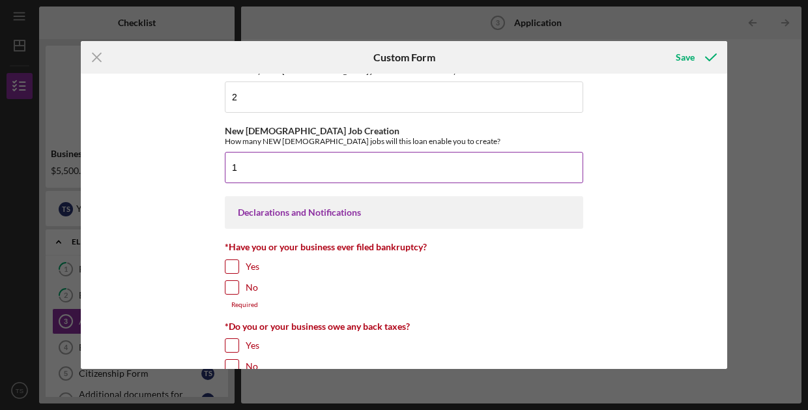
scroll to position [1839, 0]
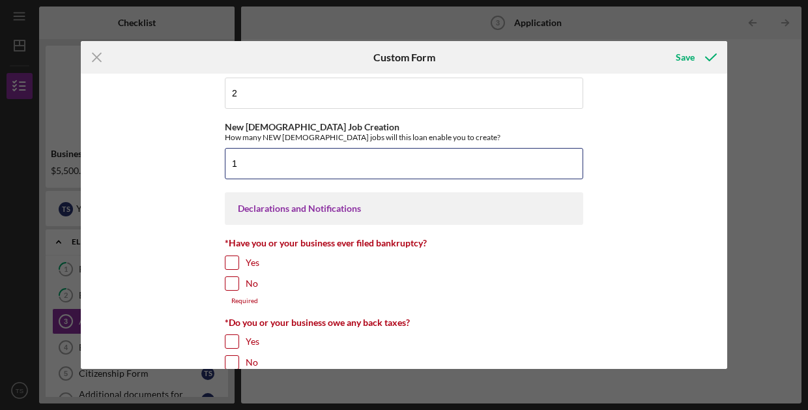
type input "1"
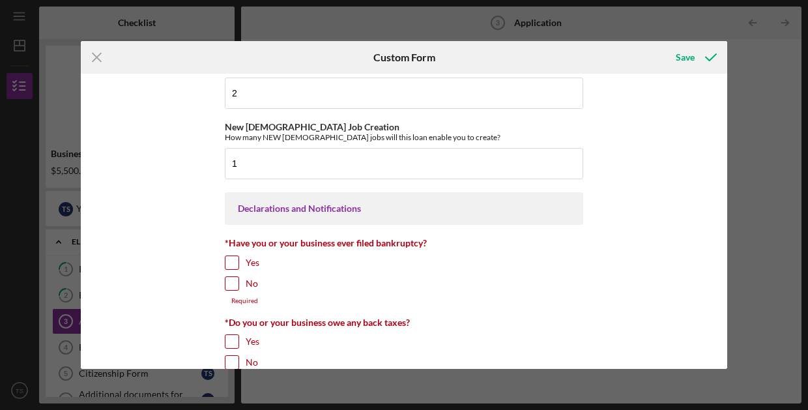
click at [233, 290] on input "No" at bounding box center [232, 283] width 13 height 13
checkbox input "true"
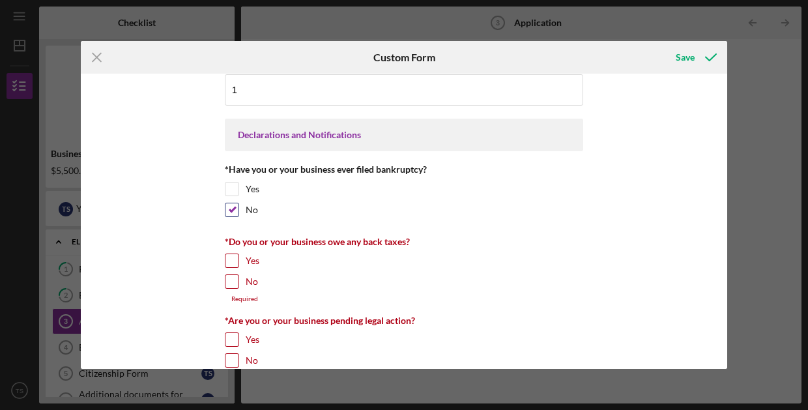
scroll to position [1927, 0]
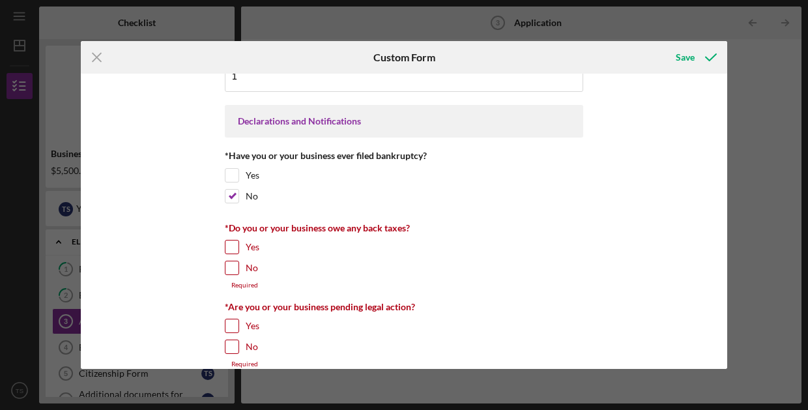
click at [227, 274] on input "No" at bounding box center [232, 267] width 13 height 13
checkbox input "true"
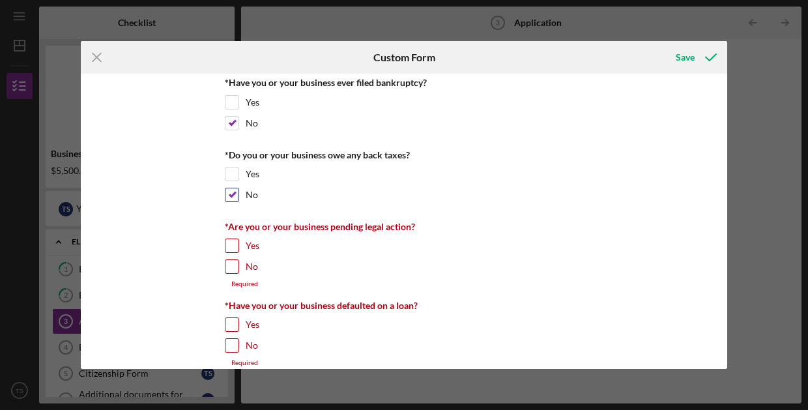
scroll to position [2018, 0]
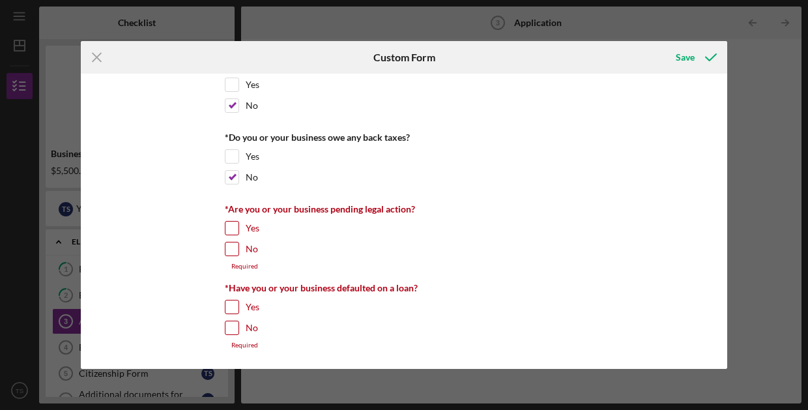
click at [232, 256] on input "No" at bounding box center [232, 248] width 13 height 13
checkbox input "true"
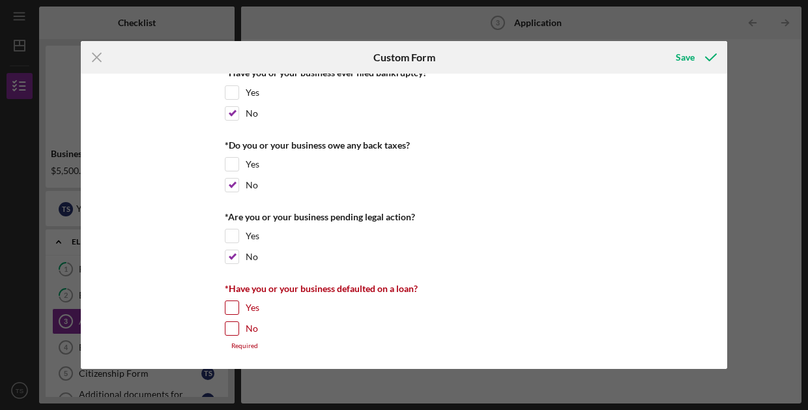
click at [231, 331] on input "No" at bounding box center [232, 328] width 13 height 13
checkbox input "true"
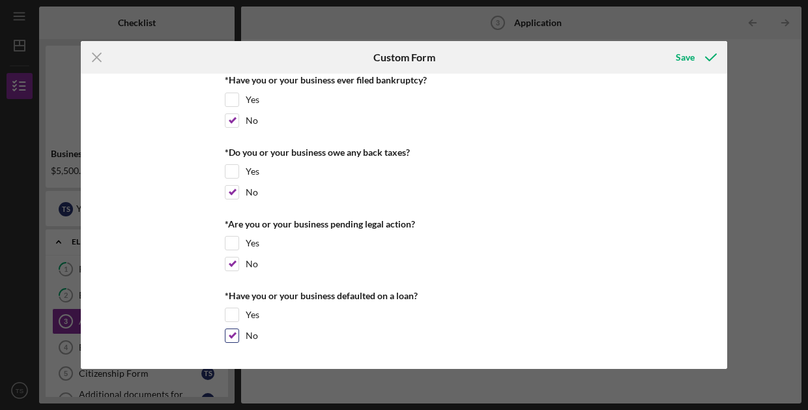
scroll to position [2019, 0]
click at [689, 59] on div "Save" at bounding box center [685, 57] width 19 height 26
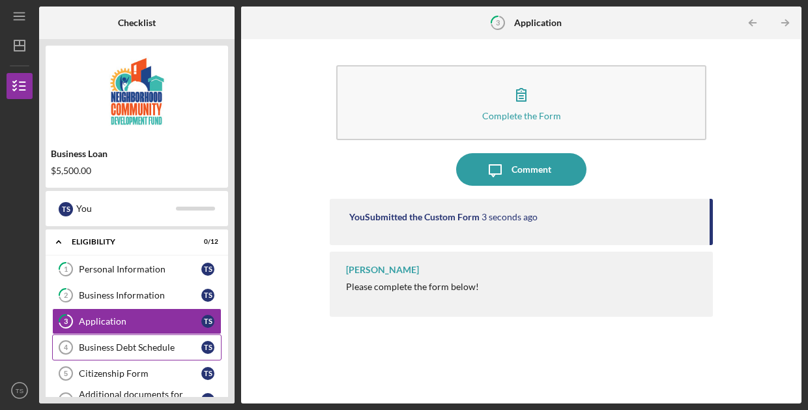
click at [164, 347] on div "Business Debt Schedule" at bounding box center [140, 347] width 123 height 10
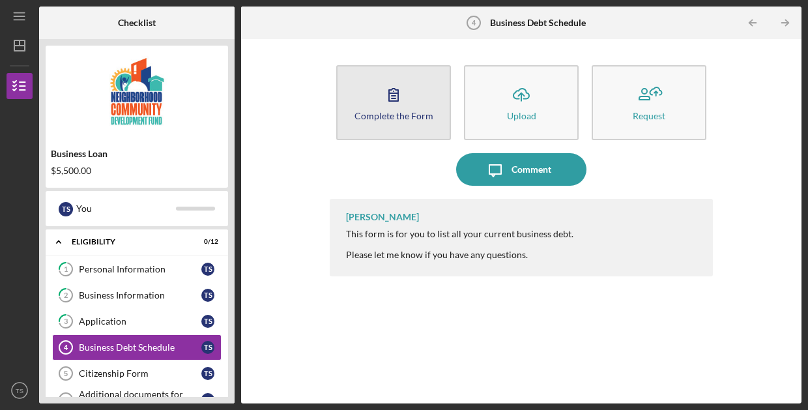
click at [403, 100] on icon "button" at bounding box center [393, 94] width 33 height 33
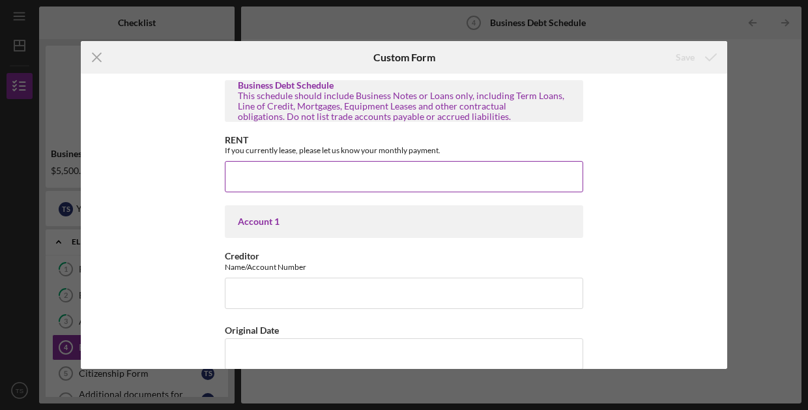
click at [312, 177] on input "RENT" at bounding box center [404, 176] width 359 height 31
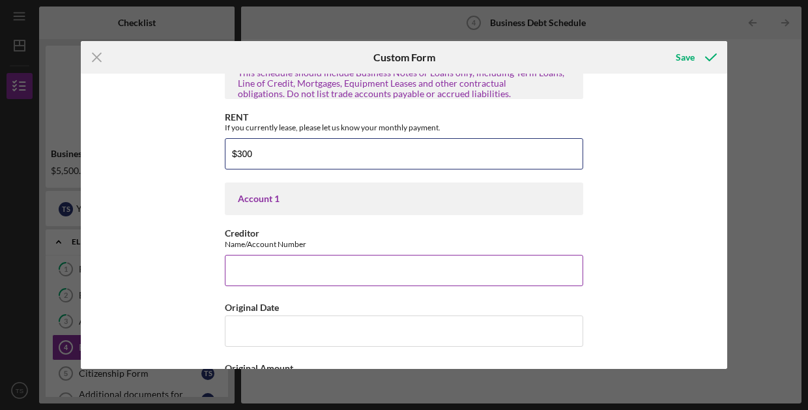
scroll to position [23, 0]
type input "$300"
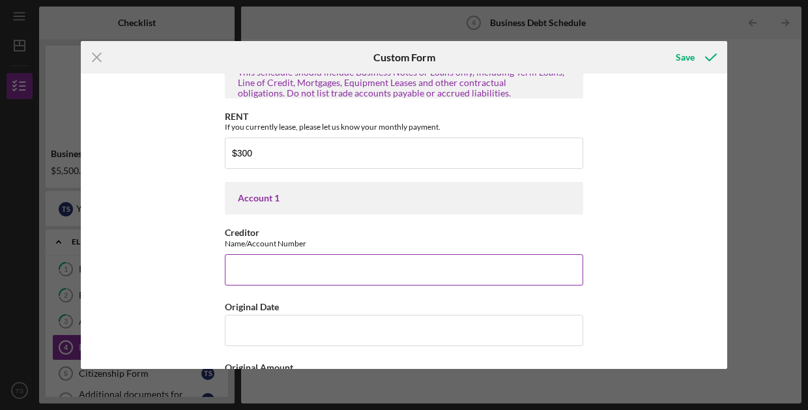
click at [325, 262] on input "Creditor" at bounding box center [404, 269] width 359 height 31
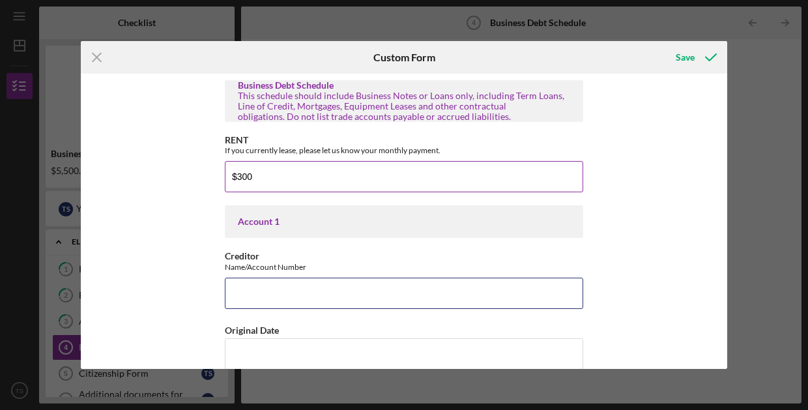
scroll to position [0, 0]
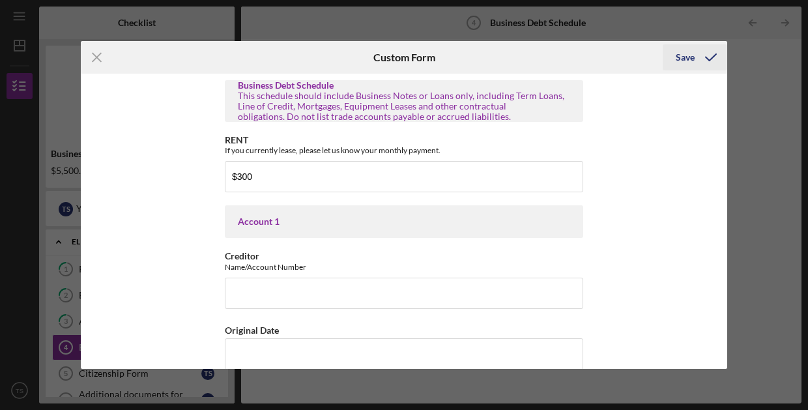
click at [694, 59] on div "Save" at bounding box center [685, 57] width 19 height 26
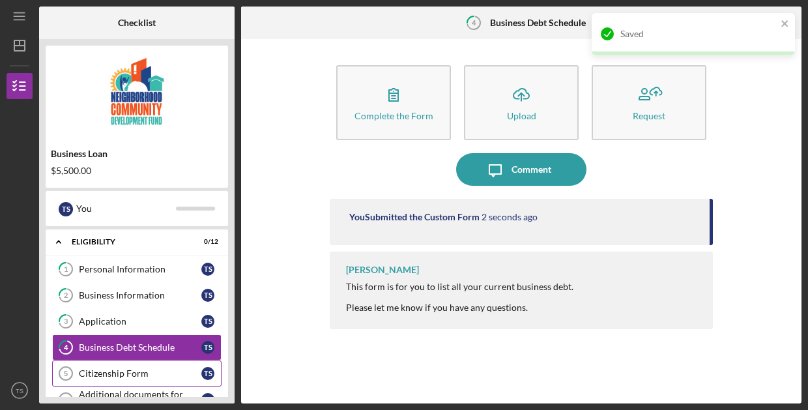
scroll to position [18, 0]
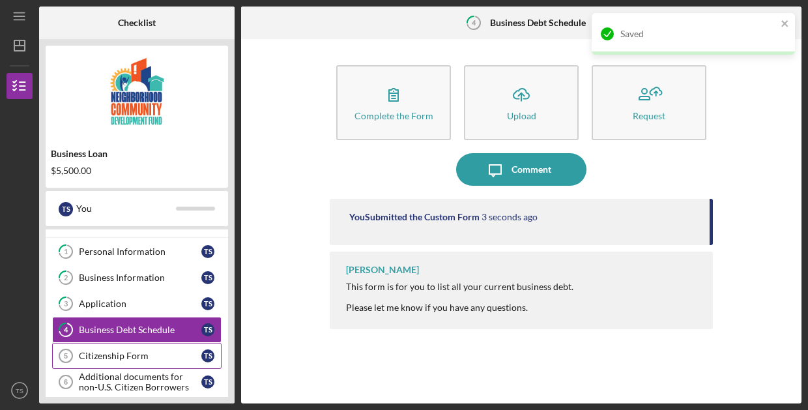
click at [144, 353] on div "Citizenship Form" at bounding box center [140, 356] width 123 height 10
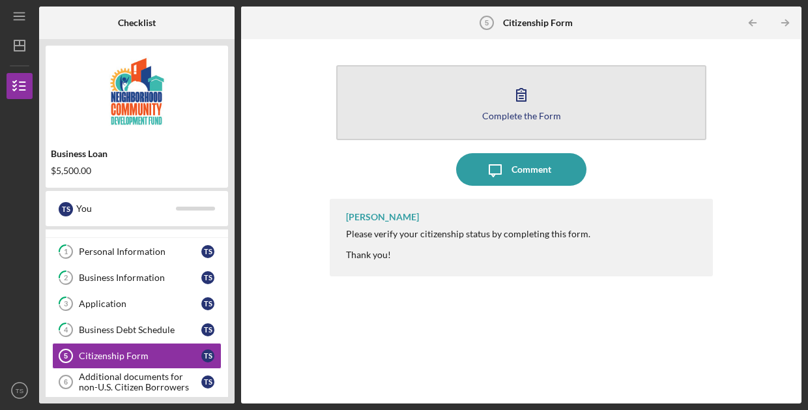
click at [497, 113] on div "Complete the Form" at bounding box center [521, 116] width 79 height 10
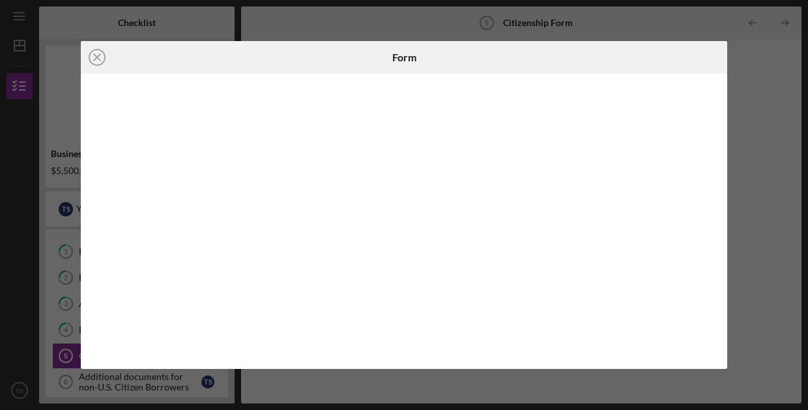
click at [755, 66] on div "Icon/Close Form" at bounding box center [404, 205] width 808 height 410
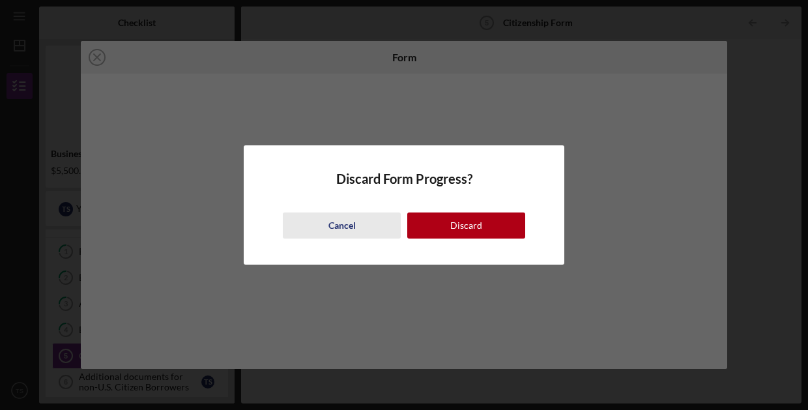
click at [351, 222] on div "Cancel" at bounding box center [342, 225] width 27 height 26
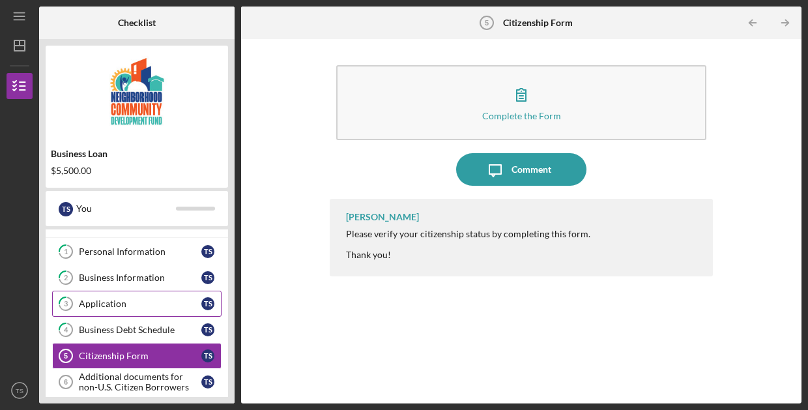
scroll to position [91, 0]
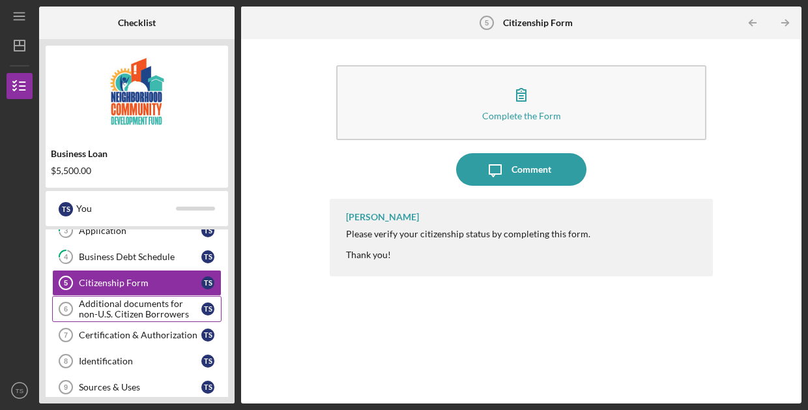
click at [146, 315] on div "Additional documents for non-U.S. Citizen Borrowers" at bounding box center [140, 309] width 123 height 21
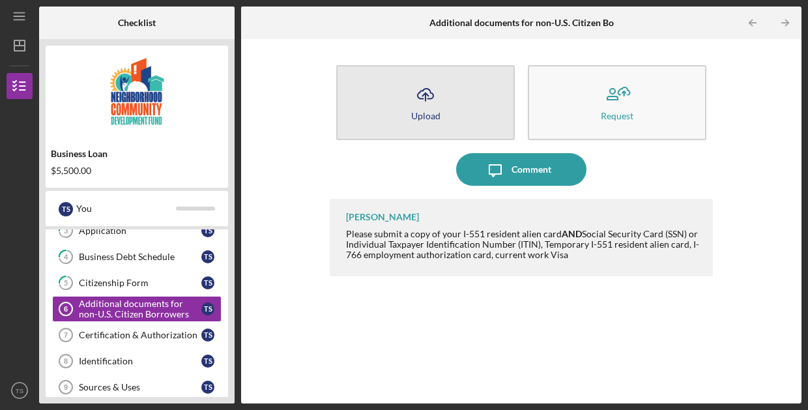
click at [420, 120] on div "Upload" at bounding box center [425, 116] width 29 height 10
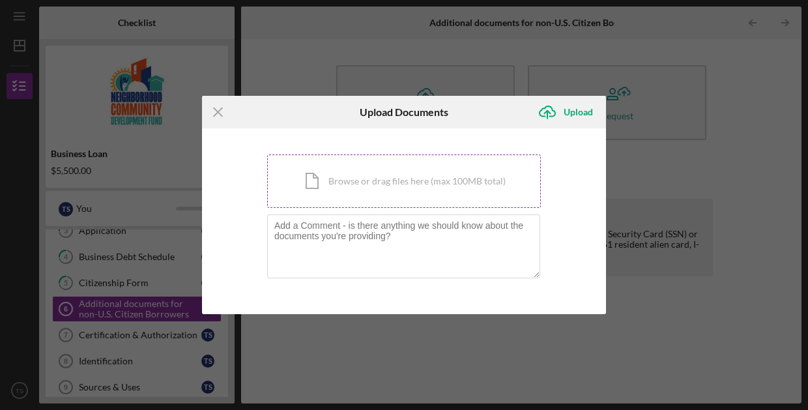
click at [362, 184] on div "Icon/Document Browse or drag files here (max 100MB total) Tap to choose files o…" at bounding box center [404, 180] width 274 height 53
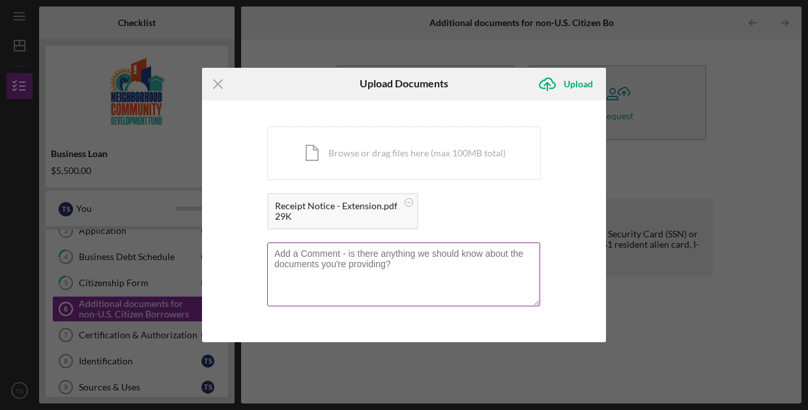
click at [422, 250] on textarea at bounding box center [403, 274] width 273 height 64
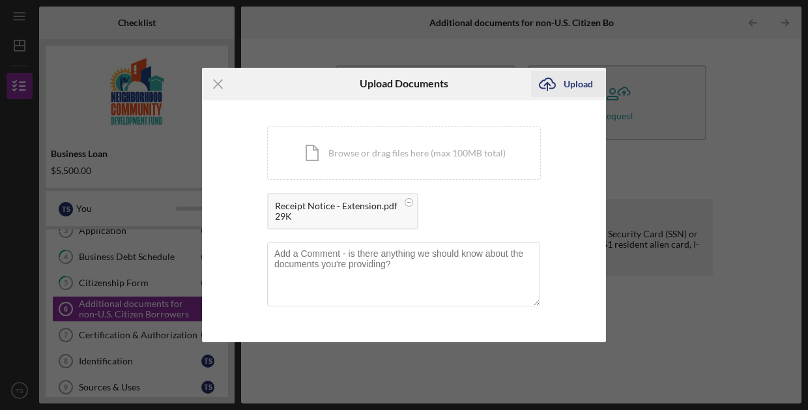
click at [573, 86] on div "Upload" at bounding box center [578, 84] width 29 height 26
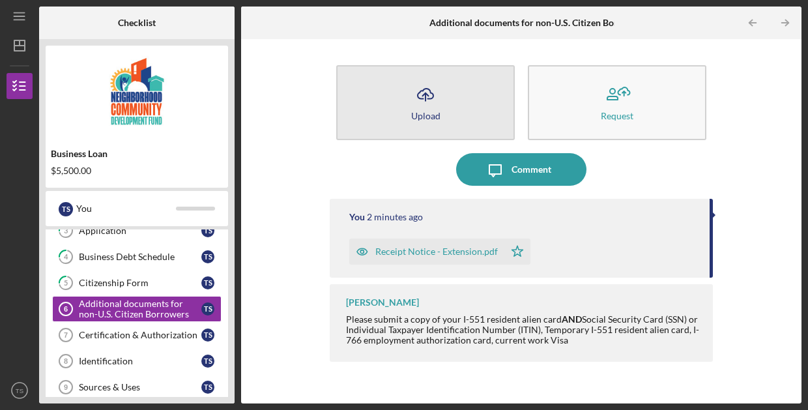
click at [446, 98] on button "Icon/Upload Upload" at bounding box center [425, 102] width 179 height 75
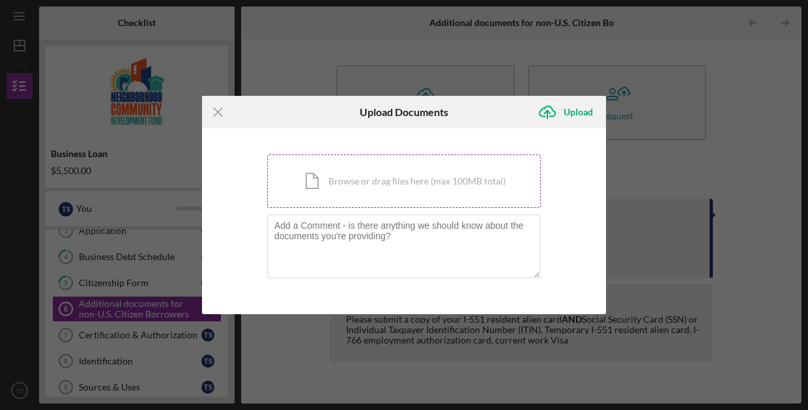
click at [394, 177] on div "Icon/Document Browse or drag files here (max 100MB total) Tap to choose files o…" at bounding box center [404, 180] width 274 height 53
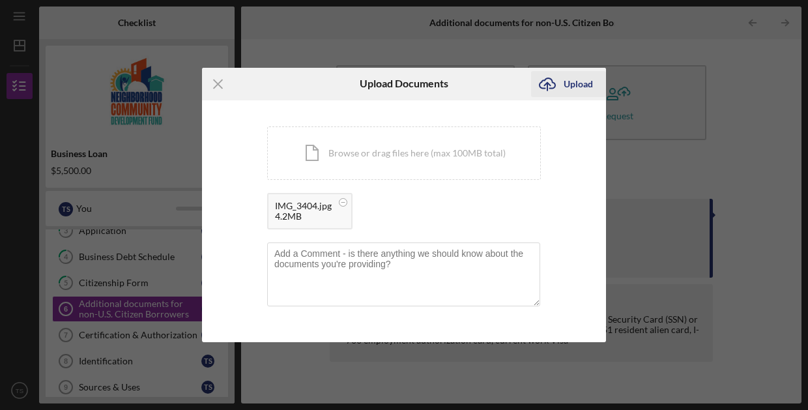
click at [563, 93] on icon "Icon/Upload" at bounding box center [547, 84] width 33 height 33
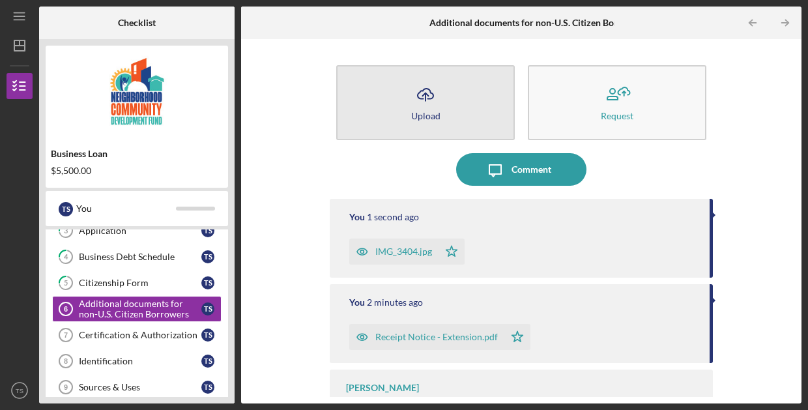
click at [435, 124] on button "Icon/Upload Upload" at bounding box center [425, 102] width 179 height 75
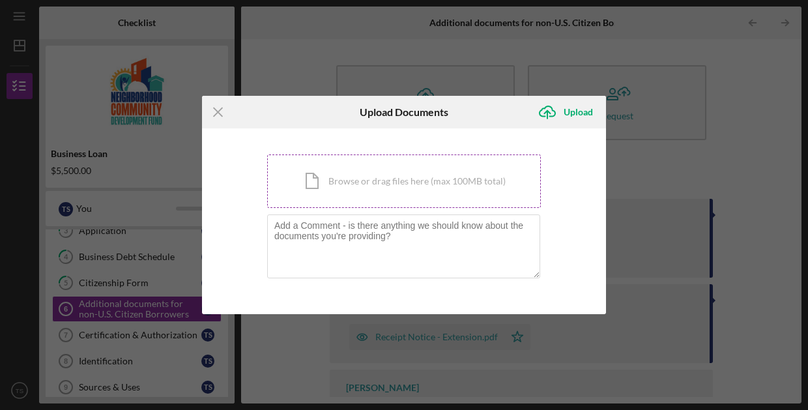
click at [419, 175] on div "Icon/Document Browse or drag files here (max 100MB total) Tap to choose files o…" at bounding box center [404, 180] width 274 height 53
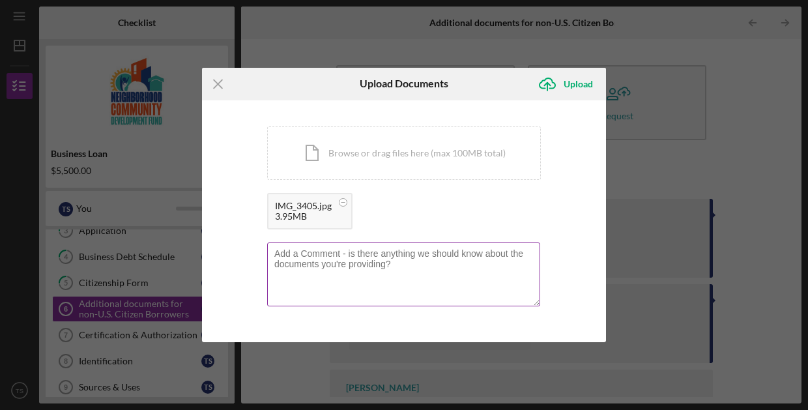
click at [338, 254] on textarea at bounding box center [403, 274] width 273 height 64
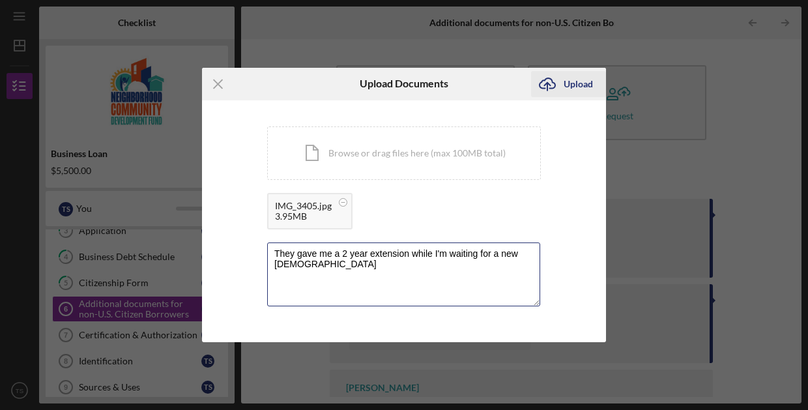
type textarea "They gave me a 2 year extension while I'm waiting for a new [DEMOGRAPHIC_DATA]"
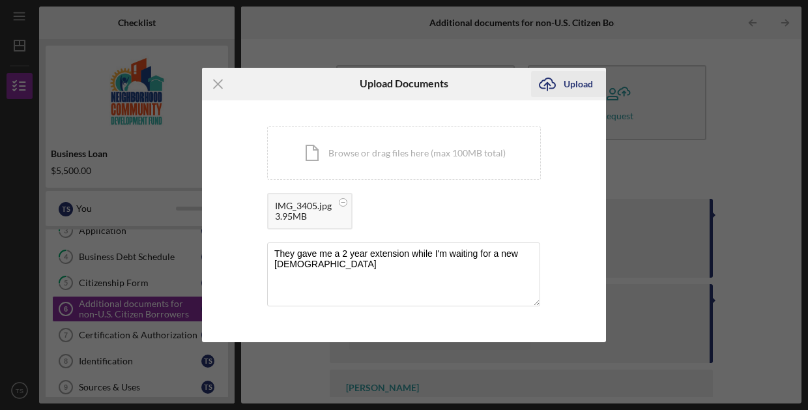
click at [568, 80] on div "Upload" at bounding box center [578, 84] width 29 height 26
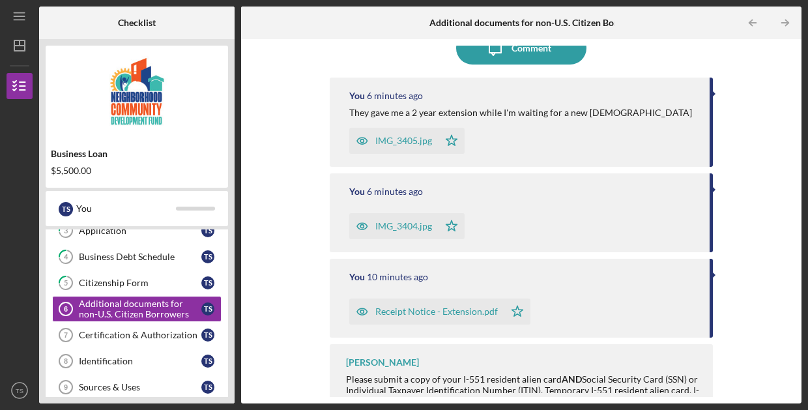
scroll to position [133, 0]
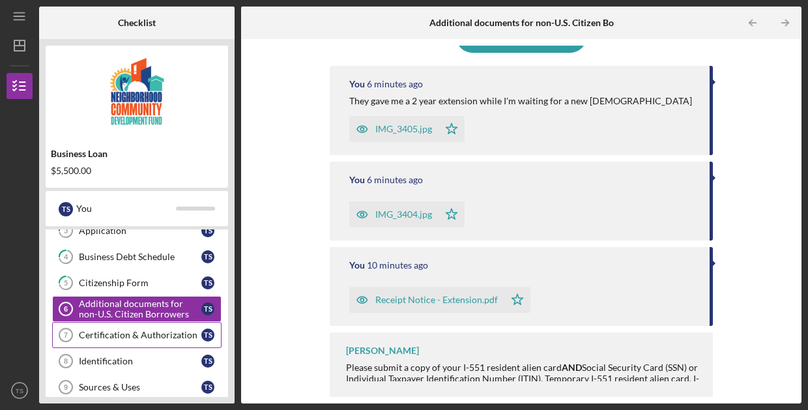
click at [139, 332] on div "Certification & Authorization" at bounding box center [140, 335] width 123 height 10
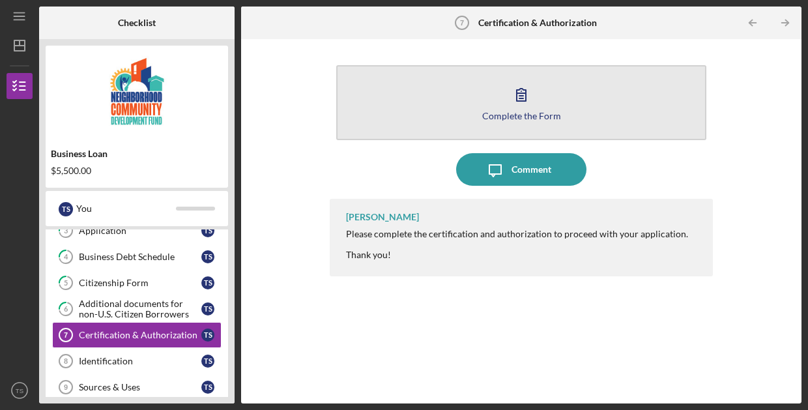
click at [507, 106] on icon "button" at bounding box center [521, 94] width 33 height 33
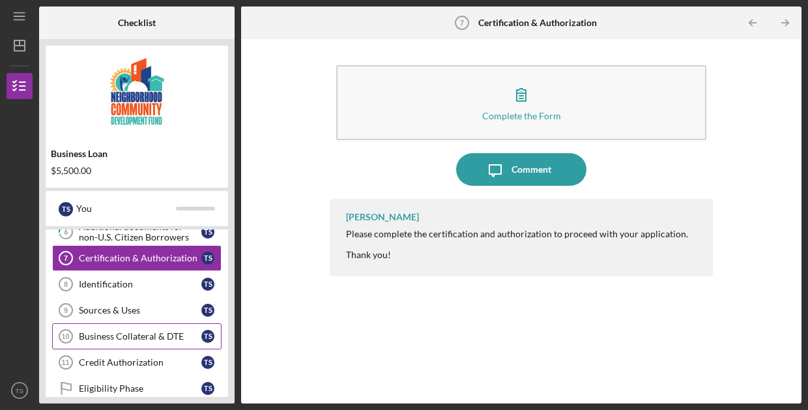
scroll to position [160, 0]
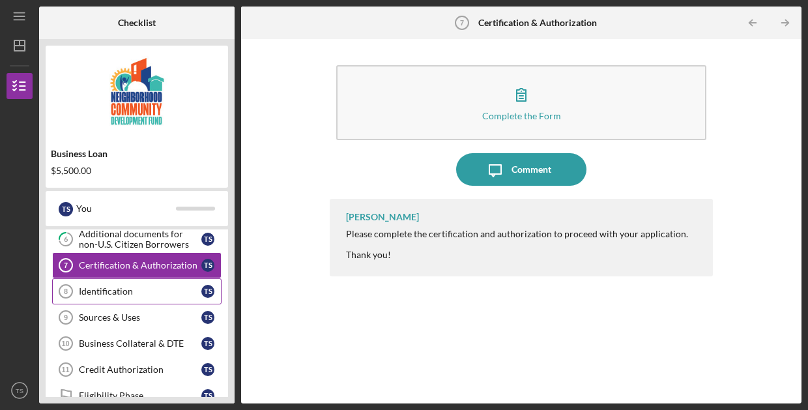
click at [162, 284] on link "Identification 8 Identification T S" at bounding box center [136, 291] width 169 height 26
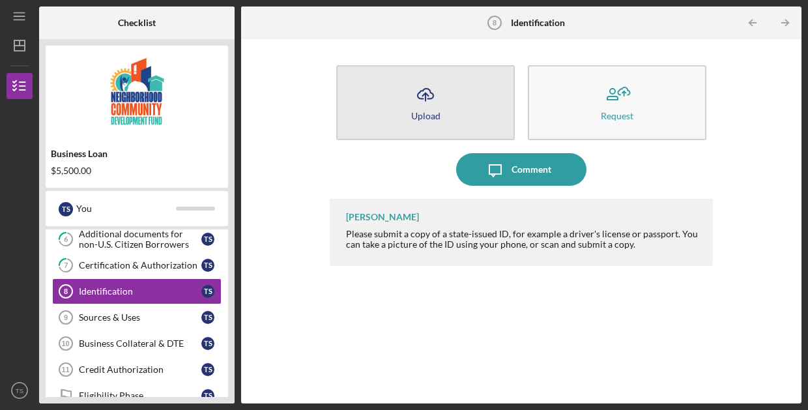
click at [451, 126] on button "Icon/Upload Upload" at bounding box center [425, 102] width 179 height 75
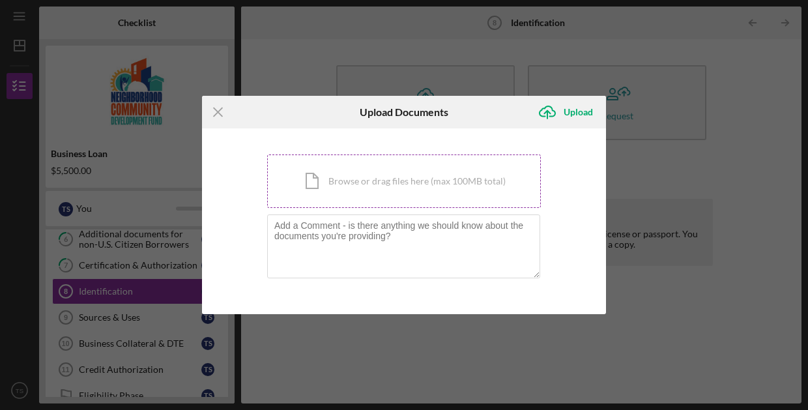
click at [411, 170] on div "Icon/Document Browse or drag files here (max 100MB total) Tap to choose files o…" at bounding box center [404, 180] width 274 height 53
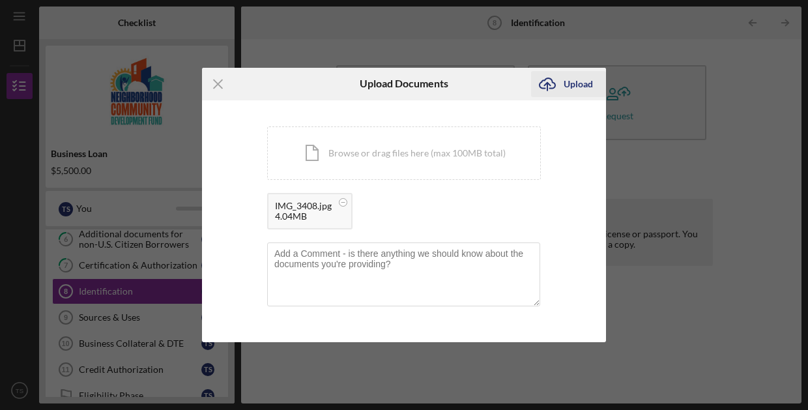
click at [559, 82] on icon "Icon/Upload" at bounding box center [547, 84] width 33 height 33
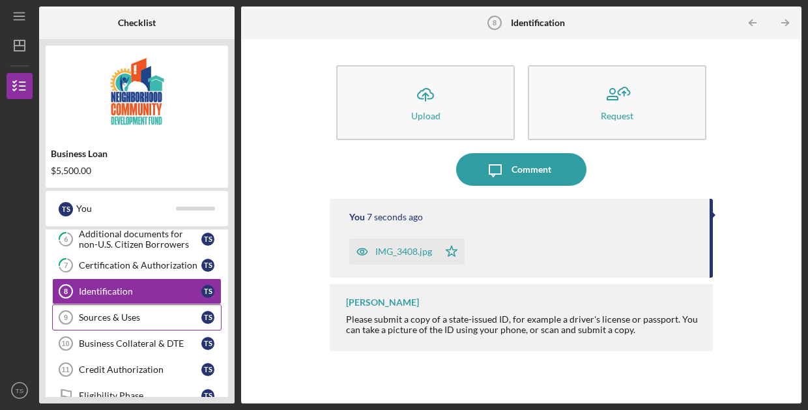
click at [166, 316] on div "Sources & Uses" at bounding box center [140, 317] width 123 height 10
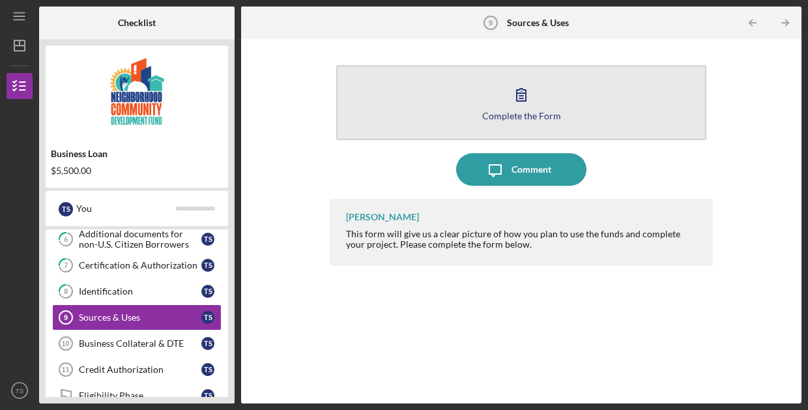
click at [510, 115] on div "Complete the Form" at bounding box center [521, 116] width 79 height 10
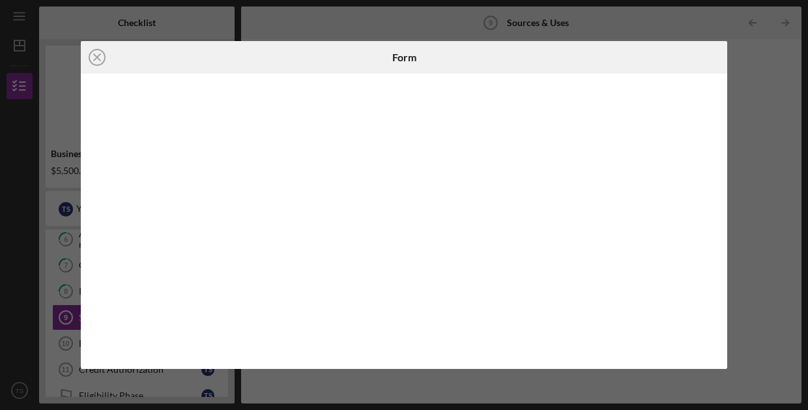
click at [772, 74] on div "Icon/Close Form" at bounding box center [404, 205] width 808 height 410
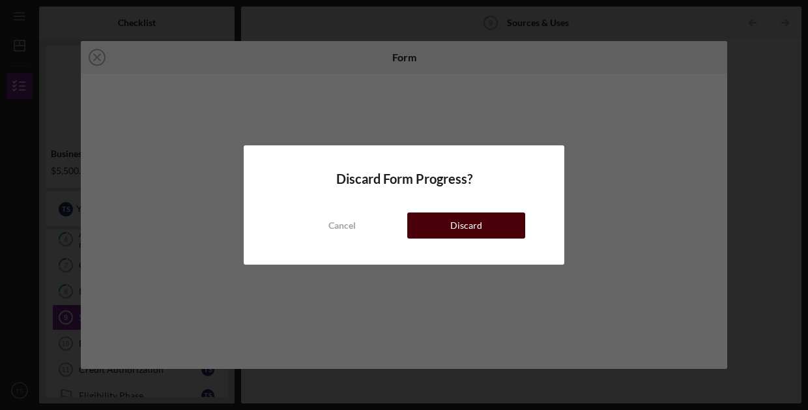
click at [429, 226] on button "Discard" at bounding box center [466, 225] width 118 height 26
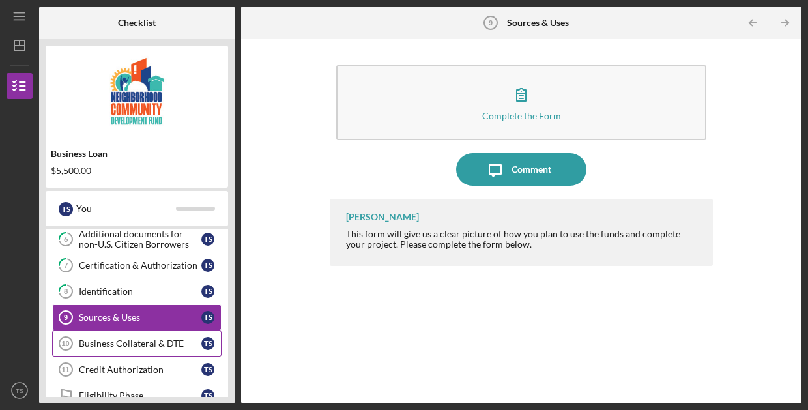
click at [133, 344] on div "Business Collateral & DTE" at bounding box center [140, 343] width 123 height 10
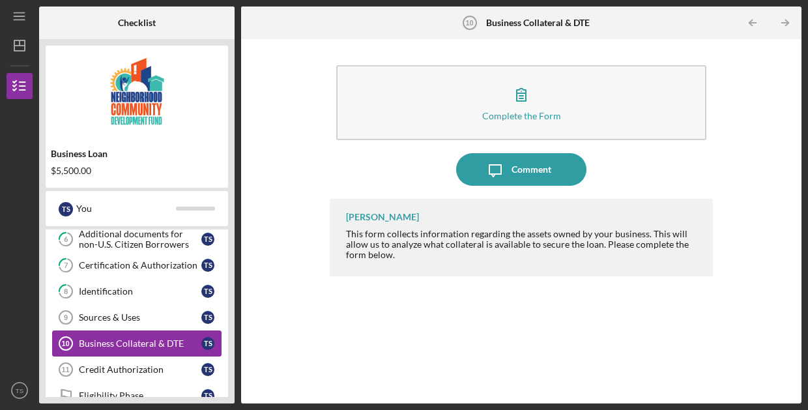
scroll to position [203, 0]
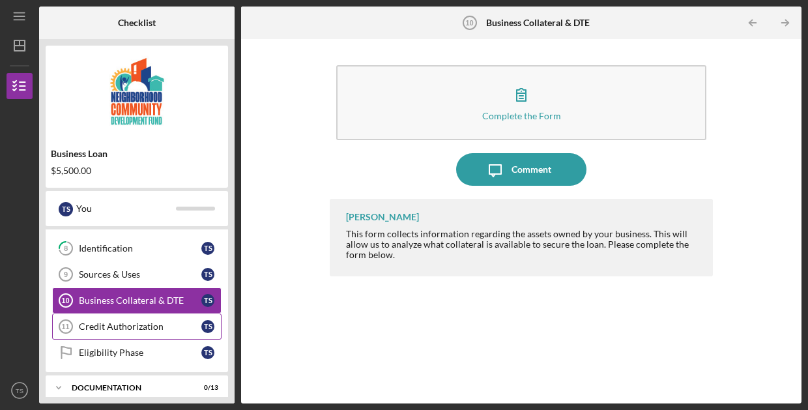
click at [136, 330] on div "Credit Authorization" at bounding box center [140, 326] width 123 height 10
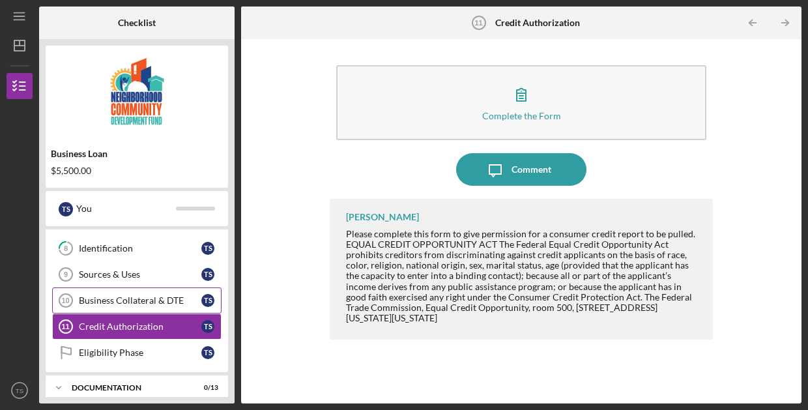
click at [123, 302] on div "Business Collateral & DTE" at bounding box center [140, 300] width 123 height 10
